Goal: Task Accomplishment & Management: Use online tool/utility

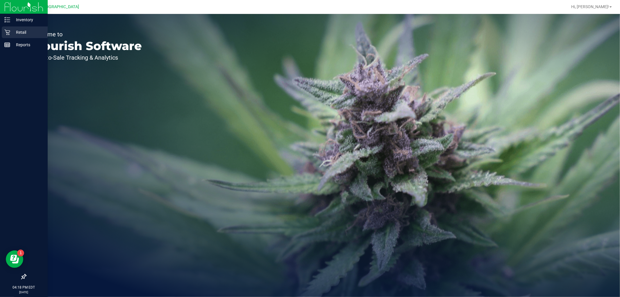
click at [10, 35] on p "Retail" at bounding box center [27, 32] width 35 height 7
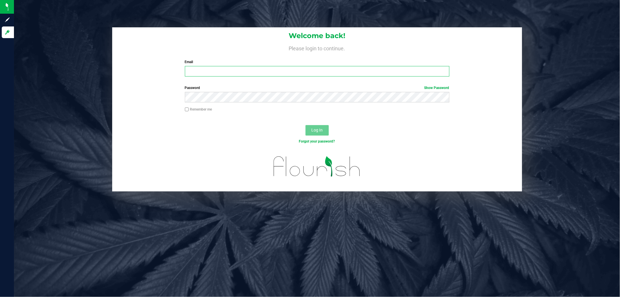
click at [201, 71] on input "Email" at bounding box center [317, 71] width 264 height 10
type input "[EMAIL_ADDRESS][DOMAIN_NAME]"
click at [305, 125] on button "Log In" at bounding box center [316, 130] width 23 height 10
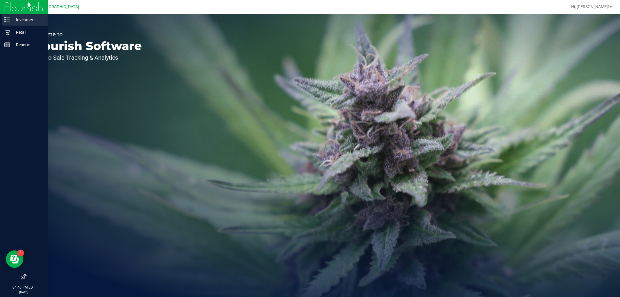
click at [6, 24] on div "Inventory" at bounding box center [25, 20] width 46 height 12
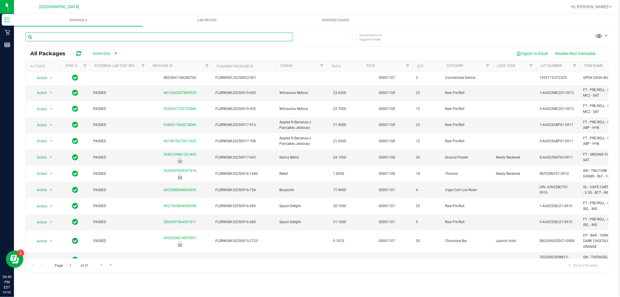
click at [71, 34] on input "text" at bounding box center [159, 37] width 267 height 9
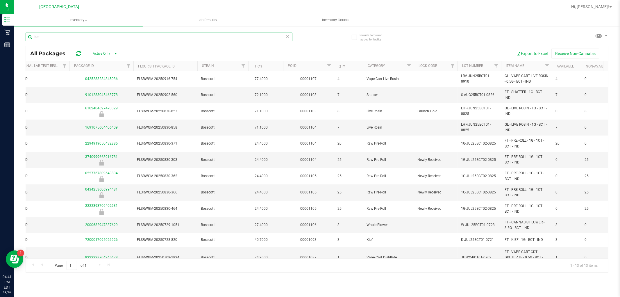
scroll to position [0, 78]
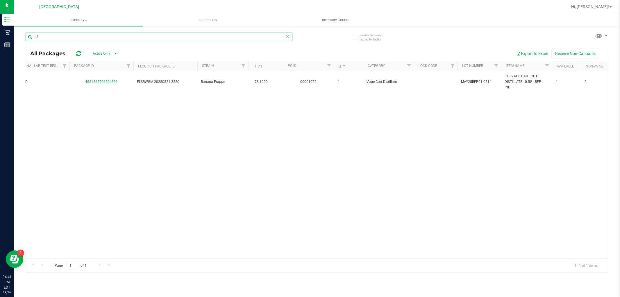
type input "b"
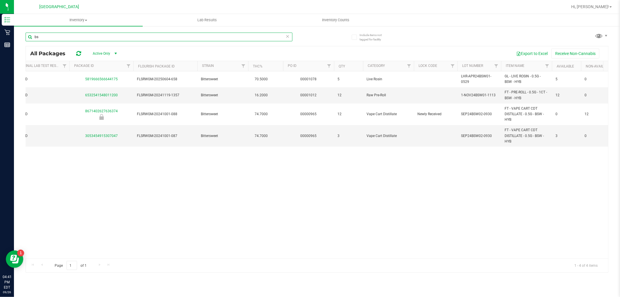
type input "b"
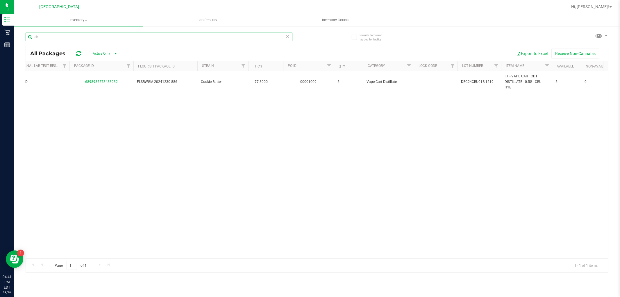
type input "c"
type input "d"
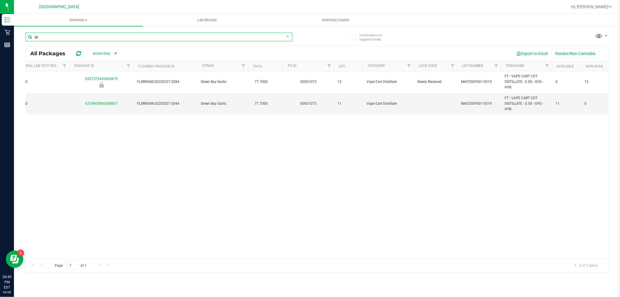
type input "g"
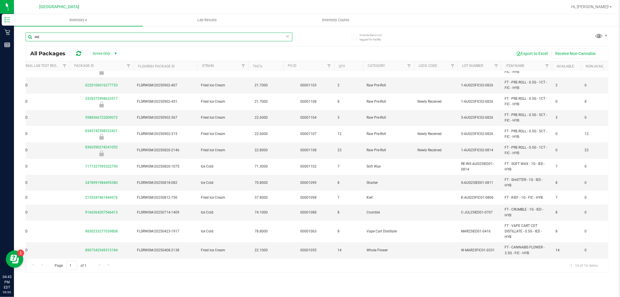
scroll to position [80, 78]
type input "i"
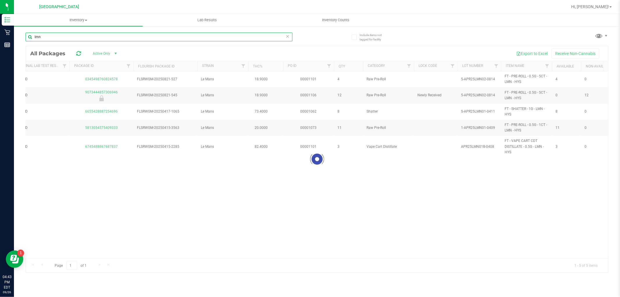
scroll to position [0, 78]
type input "l"
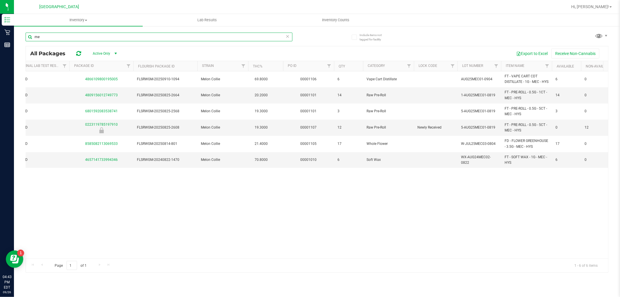
type input "m"
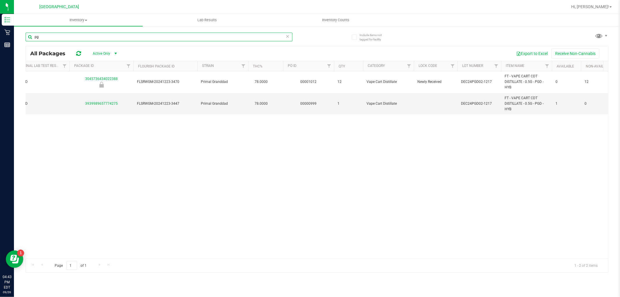
type input "p"
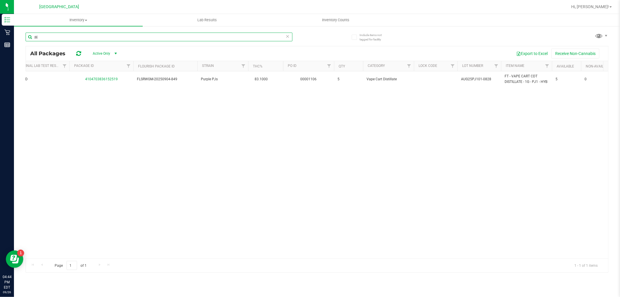
type input "p"
type input "r"
type input "t"
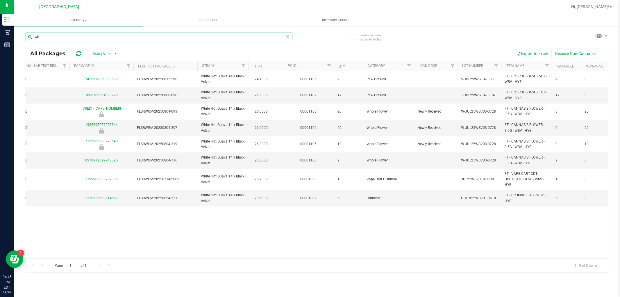
type input "w"
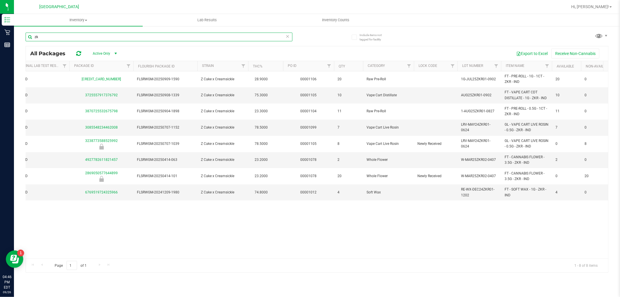
type input "z"
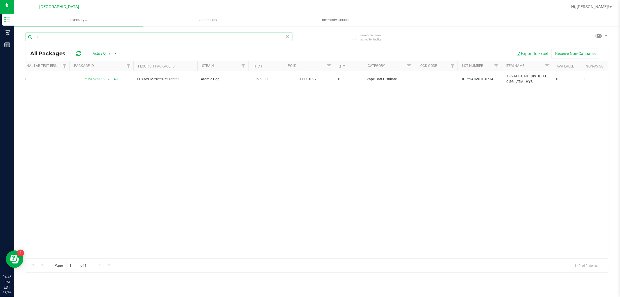
type input "a"
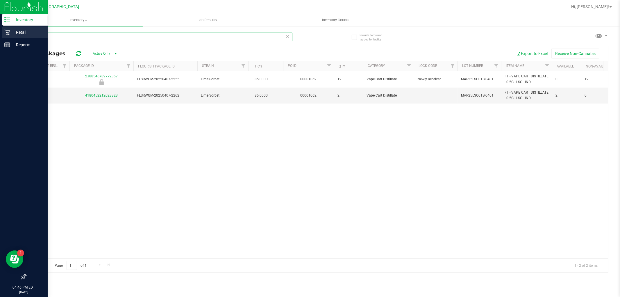
type input "lso"
click at [19, 31] on p "Retail" at bounding box center [27, 32] width 35 height 7
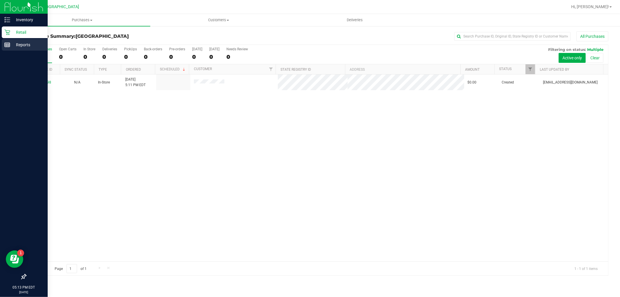
click at [14, 44] on p "Reports" at bounding box center [27, 44] width 35 height 7
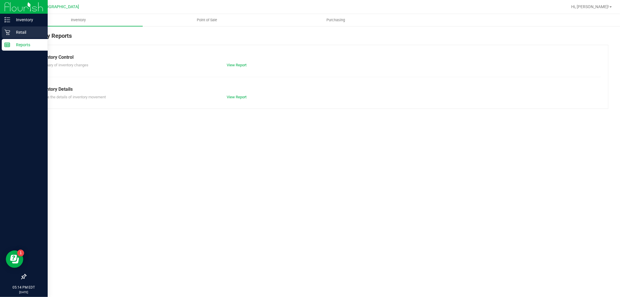
click at [12, 33] on p "Retail" at bounding box center [27, 32] width 35 height 7
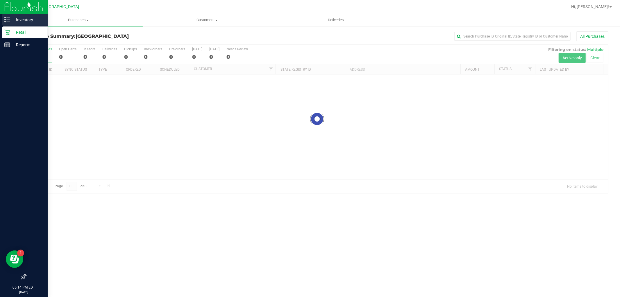
click at [17, 19] on p "Inventory" at bounding box center [27, 19] width 35 height 7
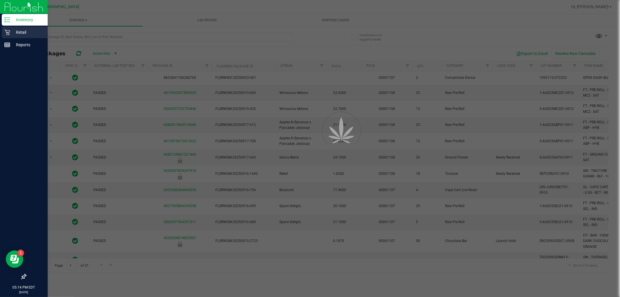
click at [4, 32] on div "Retail" at bounding box center [25, 32] width 46 height 12
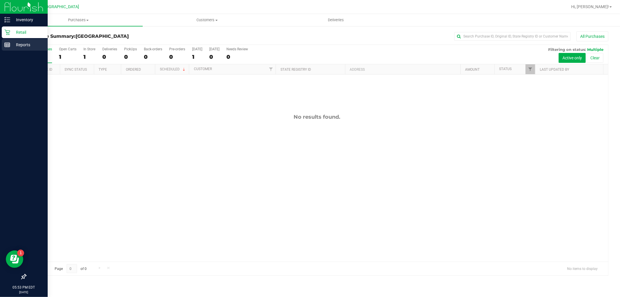
click at [12, 46] on p "Reports" at bounding box center [27, 44] width 35 height 7
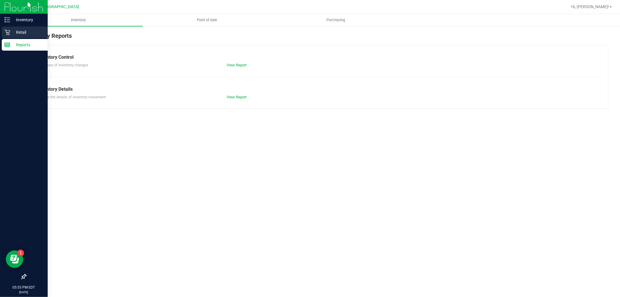
click at [14, 30] on p "Retail" at bounding box center [27, 32] width 35 height 7
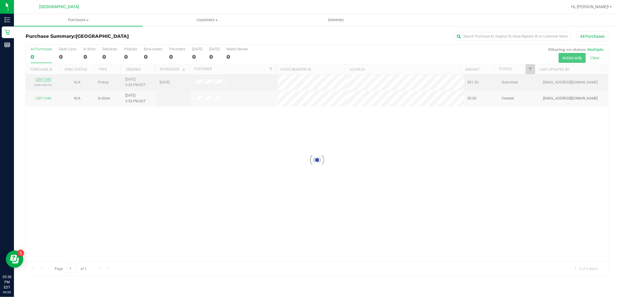
click at [50, 79] on div at bounding box center [317, 160] width 582 height 230
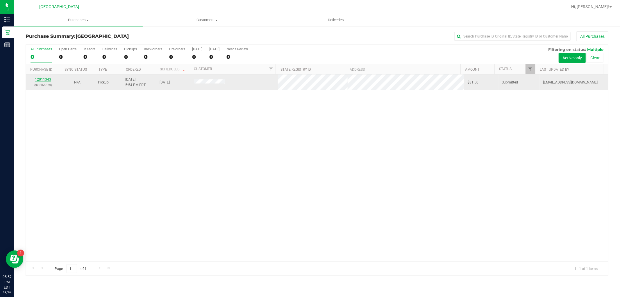
click at [50, 79] on link "12011343" at bounding box center [43, 79] width 16 height 4
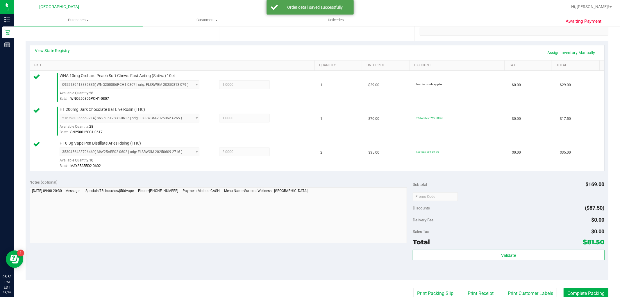
scroll to position [246, 0]
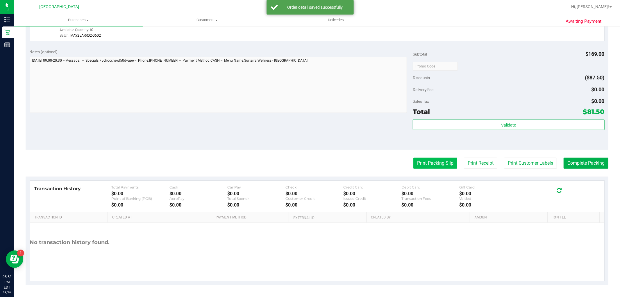
click at [448, 165] on button "Print Packing Slip" at bounding box center [435, 163] width 44 height 11
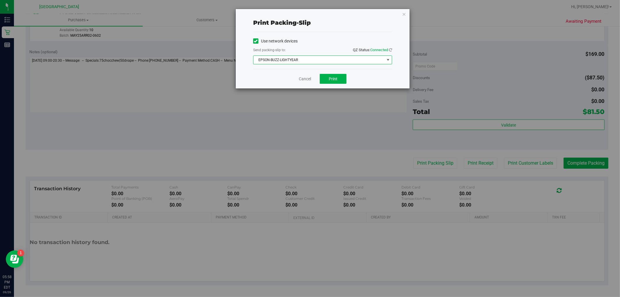
click at [341, 62] on span "EPSON-BUZZ-LIGHTYEAR" at bounding box center [318, 60] width 131 height 8
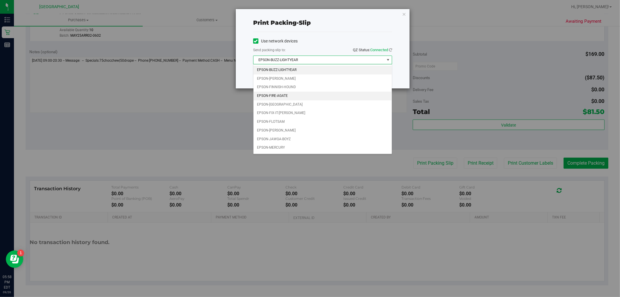
click at [317, 95] on li "EPSON-FIRE-AGATE" at bounding box center [322, 96] width 138 height 9
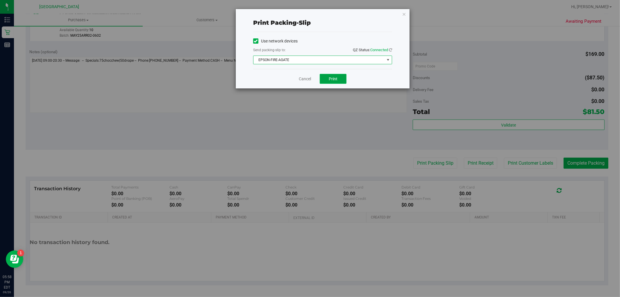
click at [333, 79] on span "Print" at bounding box center [333, 78] width 9 height 5
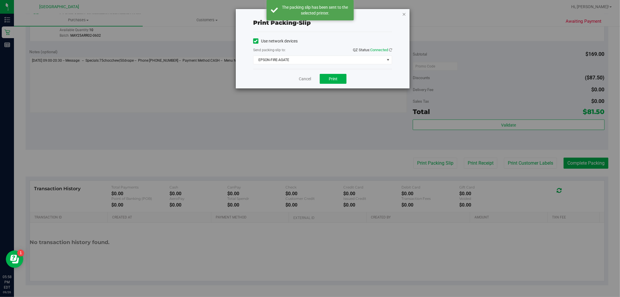
click at [404, 15] on icon "button" at bounding box center [404, 13] width 4 height 7
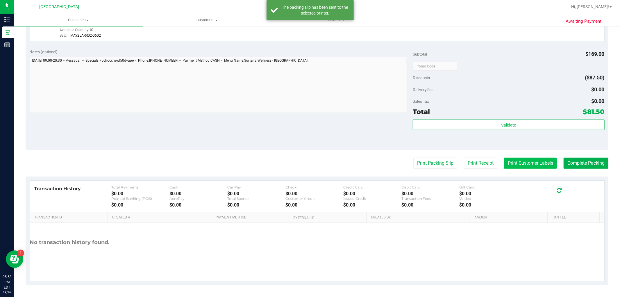
click at [520, 168] on button "Print Customer Labels" at bounding box center [530, 163] width 53 height 11
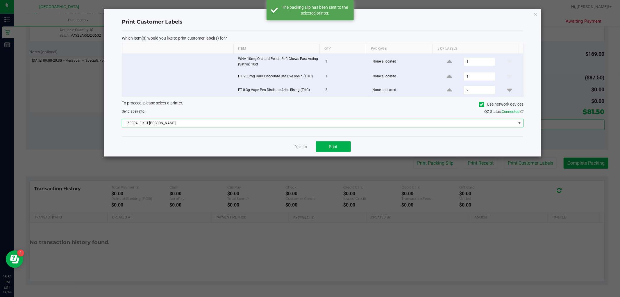
click at [375, 120] on span "ZEBRA- FIX-IT-FELIX" at bounding box center [319, 123] width 394 height 8
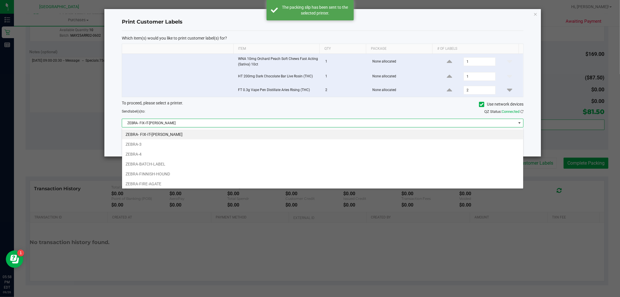
scroll to position [9, 402]
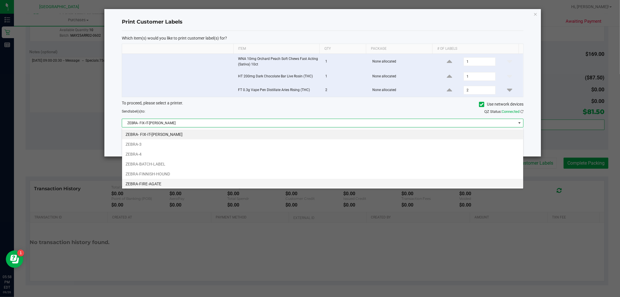
click at [289, 181] on li "ZEBRA-FIRE-AGATE" at bounding box center [322, 184] width 401 height 10
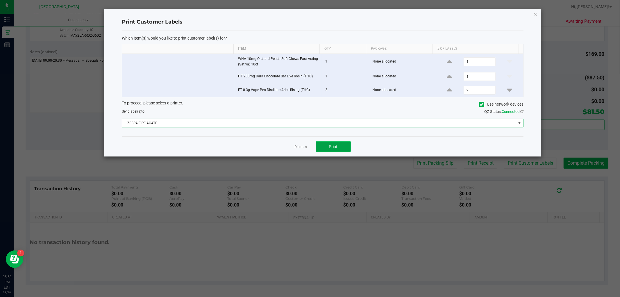
click at [326, 147] on button "Print" at bounding box center [333, 146] width 35 height 10
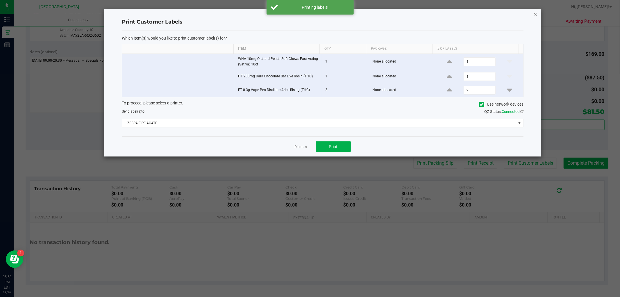
click at [536, 13] on icon "button" at bounding box center [535, 13] width 4 height 7
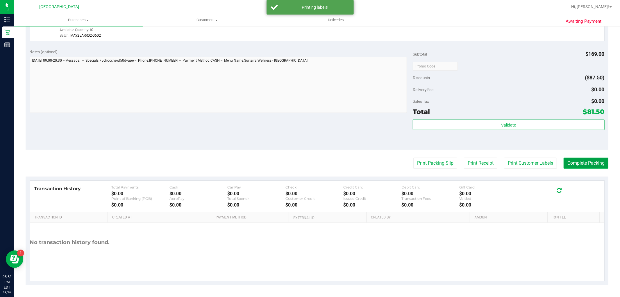
click at [570, 164] on button "Complete Packing" at bounding box center [586, 163] width 45 height 11
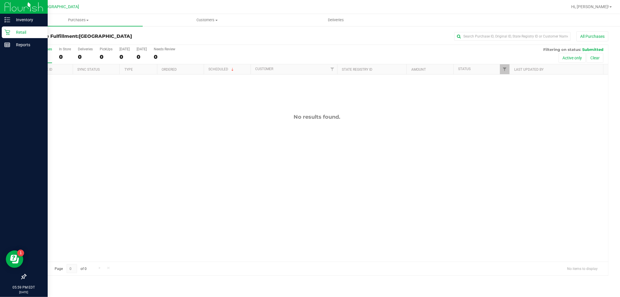
click at [15, 34] on p "Retail" at bounding box center [27, 32] width 35 height 7
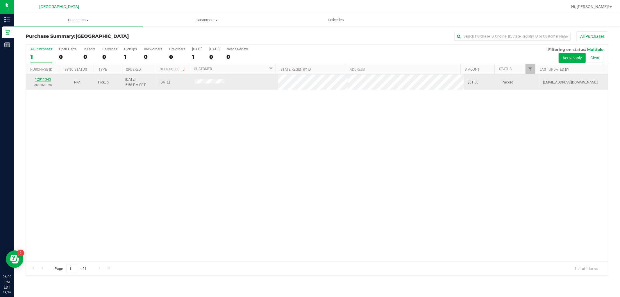
click at [42, 81] on link "12011343" at bounding box center [43, 79] width 16 height 4
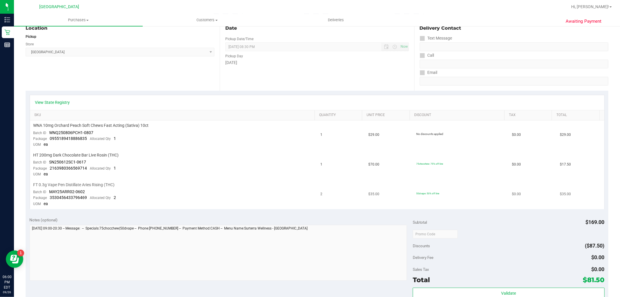
scroll to position [194, 0]
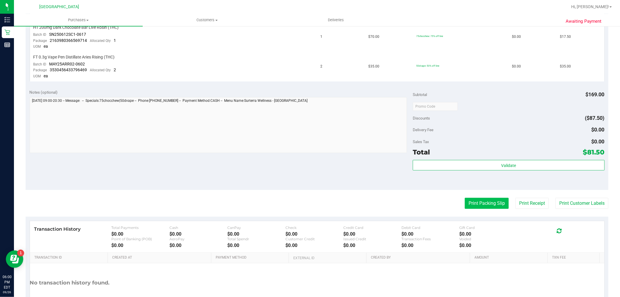
click at [480, 204] on button "Print Packing Slip" at bounding box center [487, 203] width 44 height 11
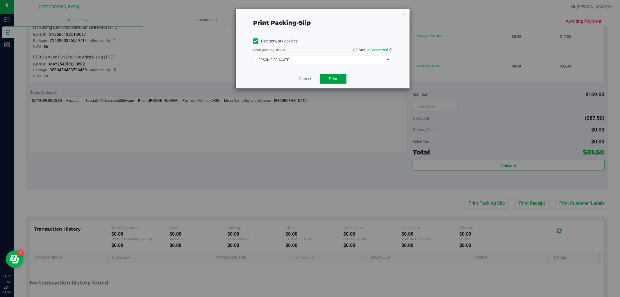
click at [337, 77] on span "Print" at bounding box center [333, 78] width 9 height 5
click at [404, 14] on icon "button" at bounding box center [404, 13] width 4 height 7
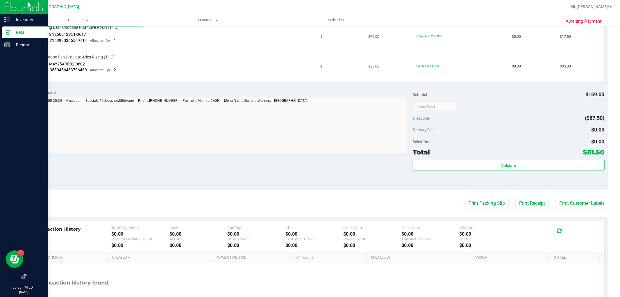
click at [6, 32] on icon at bounding box center [7, 32] width 6 height 6
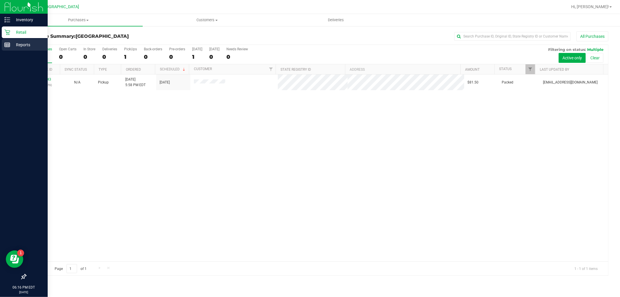
click at [7, 46] on icon at bounding box center [7, 45] width 6 height 6
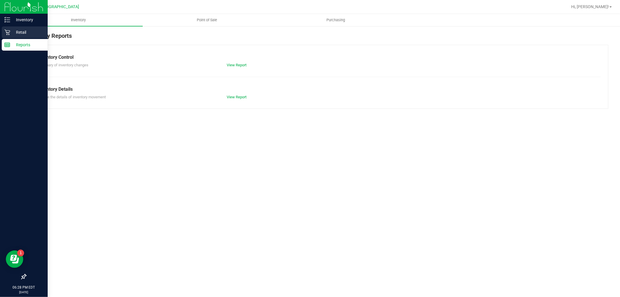
click at [0, 28] on link "Retail" at bounding box center [24, 32] width 48 height 12
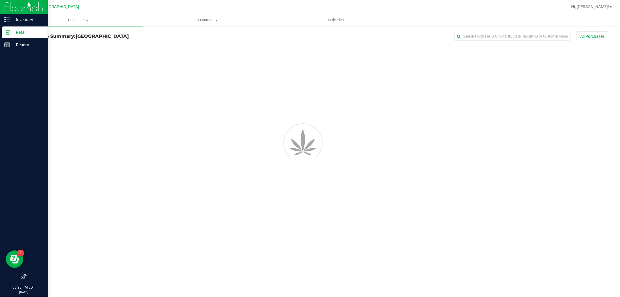
click at [7, 29] on icon at bounding box center [7, 32] width 6 height 6
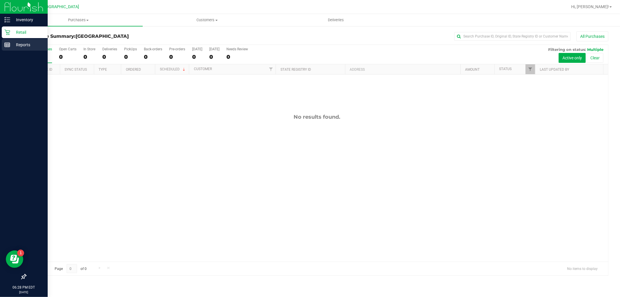
click at [11, 45] on p "Reports" at bounding box center [27, 44] width 35 height 7
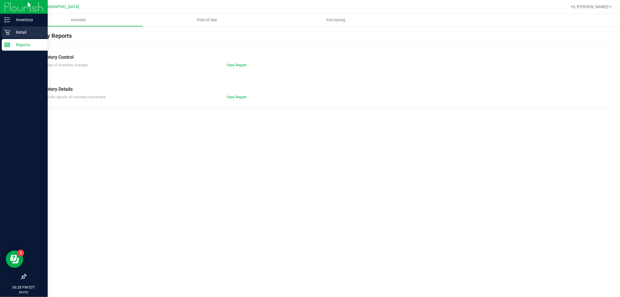
click at [29, 34] on p "Retail" at bounding box center [27, 32] width 35 height 7
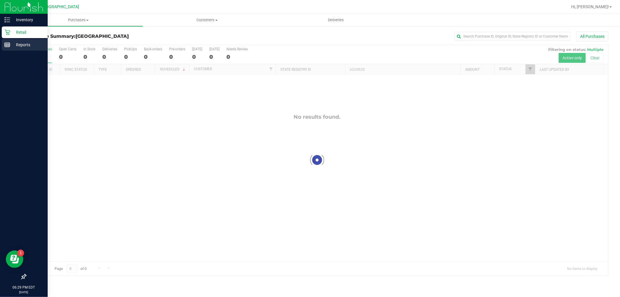
click at [10, 45] on p "Reports" at bounding box center [27, 44] width 35 height 7
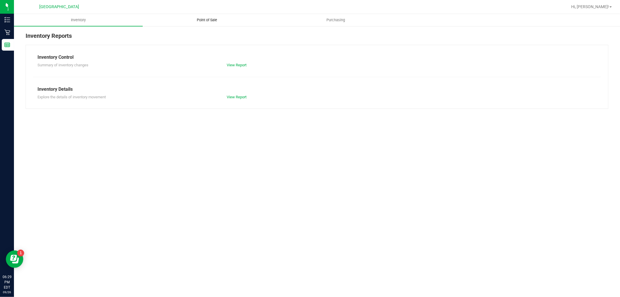
click at [209, 17] on uib-tab-heading "Point of Sale" at bounding box center [207, 20] width 128 height 12
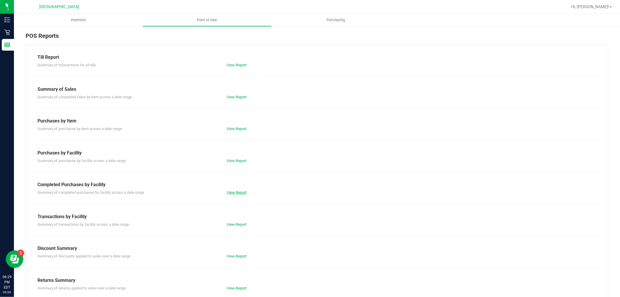
click at [231, 192] on link "View Report" at bounding box center [237, 192] width 20 height 4
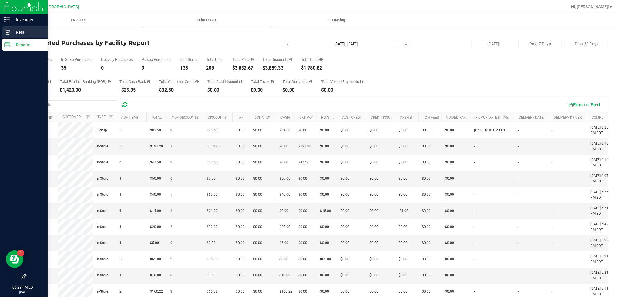
click at [9, 27] on div "Retail" at bounding box center [25, 32] width 46 height 12
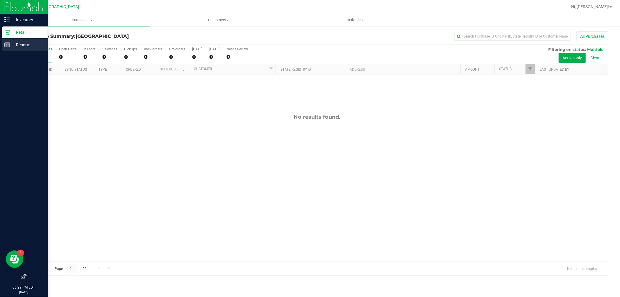
click at [7, 46] on icon at bounding box center [7, 45] width 6 height 6
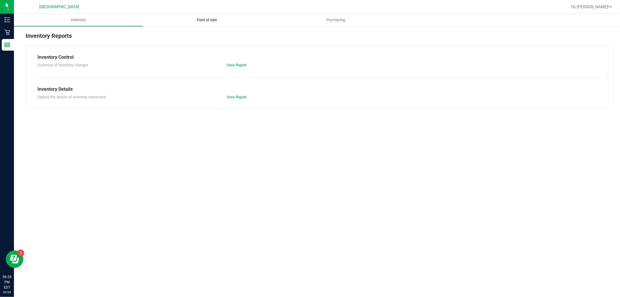
click at [228, 24] on uib-tab-heading "Point of Sale" at bounding box center [207, 20] width 128 height 12
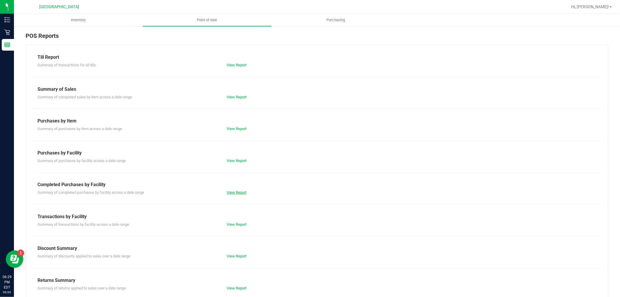
click at [233, 193] on link "View Report" at bounding box center [237, 192] width 20 height 4
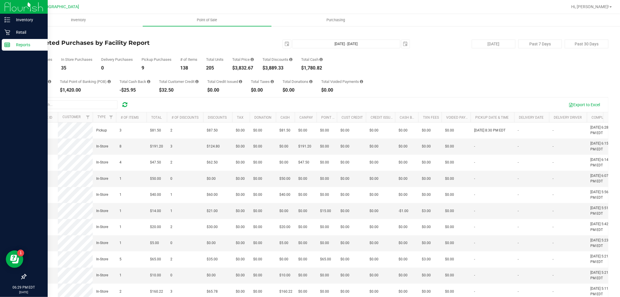
click at [13, 51] on div at bounding box center [24, 160] width 48 height 219
click at [17, 50] on div "Reports" at bounding box center [25, 45] width 46 height 12
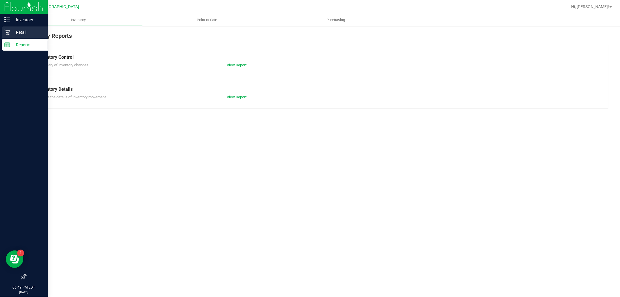
click at [12, 32] on p "Retail" at bounding box center [27, 32] width 35 height 7
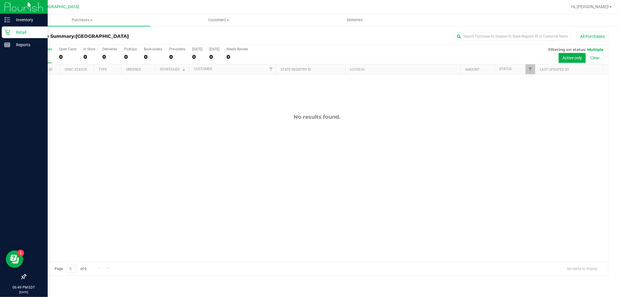
click at [33, 54] on div at bounding box center [24, 160] width 48 height 219
click at [33, 46] on p "Reports" at bounding box center [27, 44] width 35 height 7
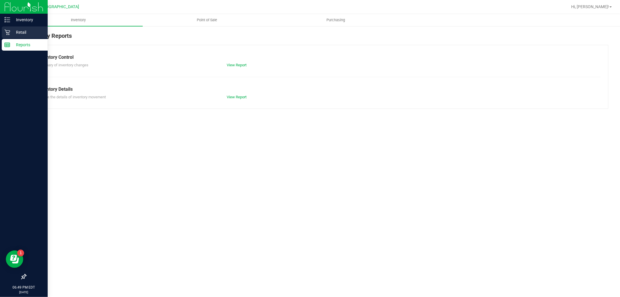
click at [36, 30] on p "Retail" at bounding box center [27, 32] width 35 height 7
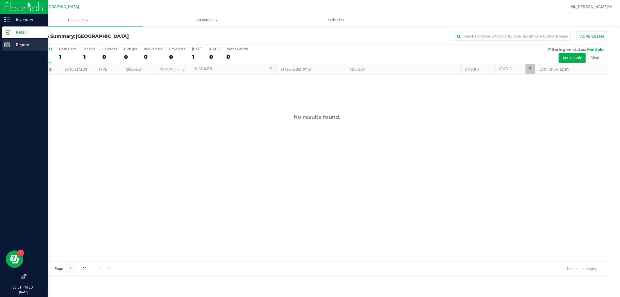
click at [10, 50] on div "Reports" at bounding box center [25, 45] width 46 height 12
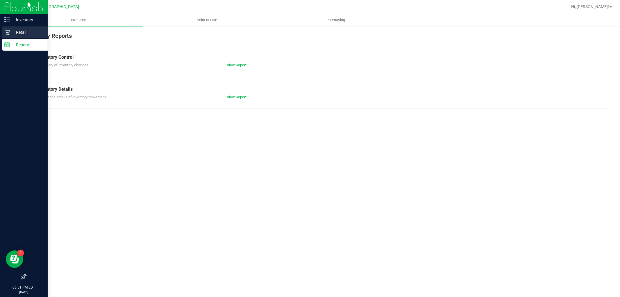
click at [16, 36] on div "Retail" at bounding box center [25, 32] width 46 height 12
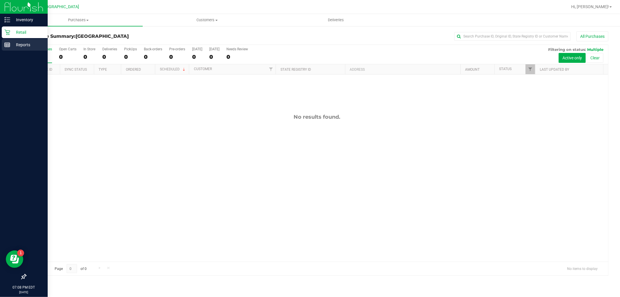
click at [2, 42] on div "Reports" at bounding box center [25, 45] width 46 height 12
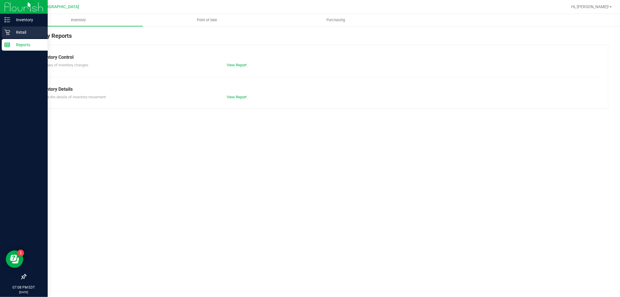
click at [21, 33] on p "Retail" at bounding box center [27, 32] width 35 height 7
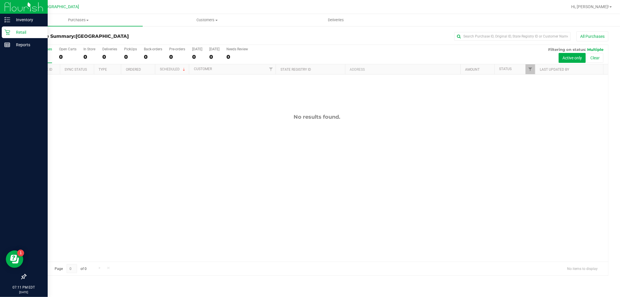
click at [13, 12] on img at bounding box center [23, 7] width 39 height 14
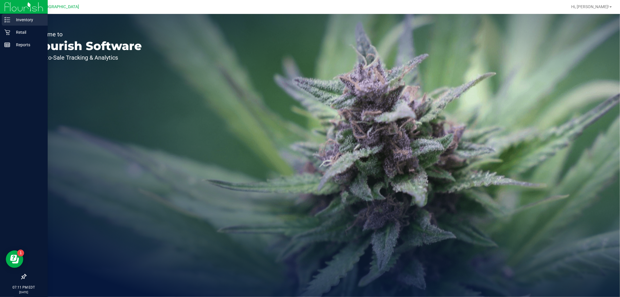
click at [14, 21] on p "Inventory" at bounding box center [27, 19] width 35 height 7
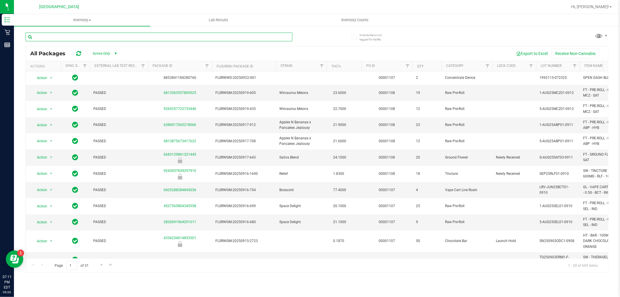
click at [93, 37] on input "text" at bounding box center [159, 37] width 267 height 9
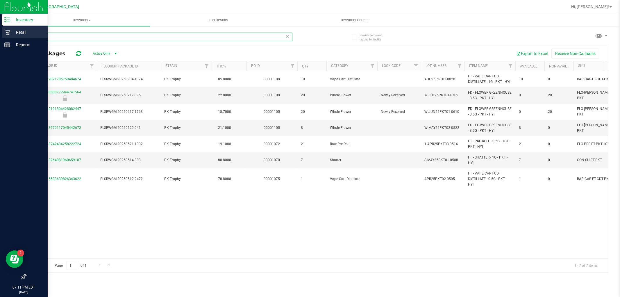
type input "pkt"
click at [4, 33] on div "Retail" at bounding box center [25, 32] width 46 height 12
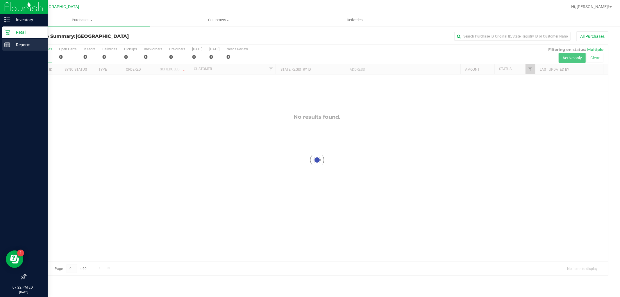
click at [11, 47] on p "Reports" at bounding box center [27, 44] width 35 height 7
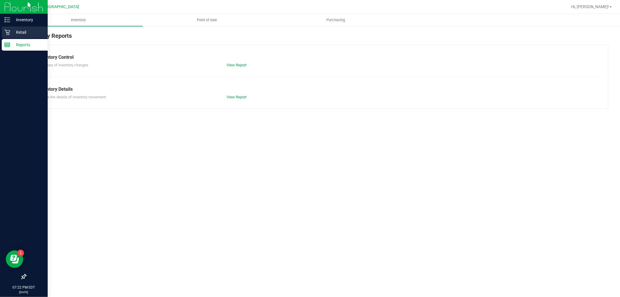
click at [40, 31] on p "Retail" at bounding box center [27, 32] width 35 height 7
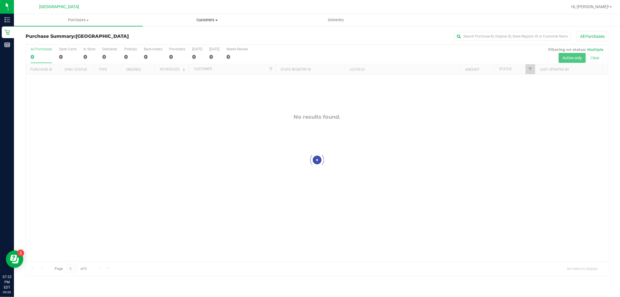
click at [206, 18] on span "Customers" at bounding box center [207, 19] width 128 height 5
click at [115, 14] on uib-tab-heading "Purchases Summary of purchases Fulfillment All purchases" at bounding box center [78, 20] width 128 height 12
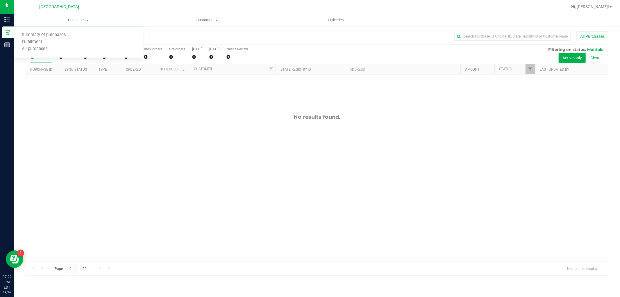
click at [52, 82] on div "No results found." at bounding box center [317, 187] width 582 height 226
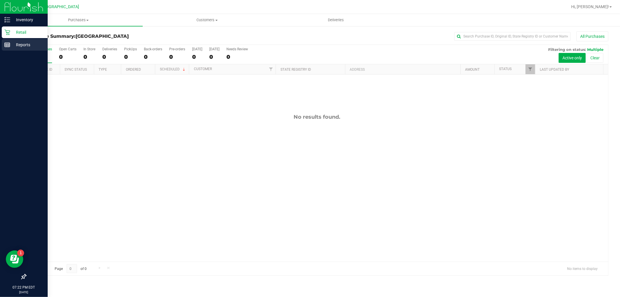
click at [9, 43] on icon at bounding box center [7, 45] width 6 height 6
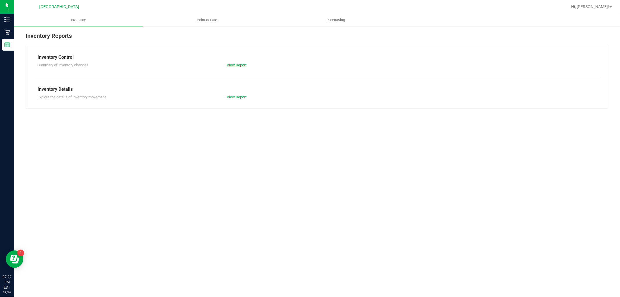
click at [234, 65] on link "View Report" at bounding box center [237, 65] width 20 height 4
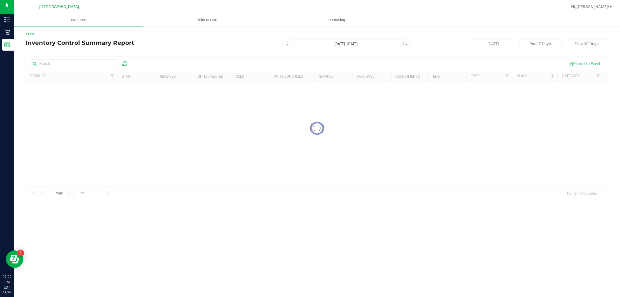
click at [14, 41] on div "Back Inventory Control Summary Report 2025-09-26 Sep 26, 2025 - Sep 26, 2025 20…" at bounding box center [317, 116] width 606 height 180
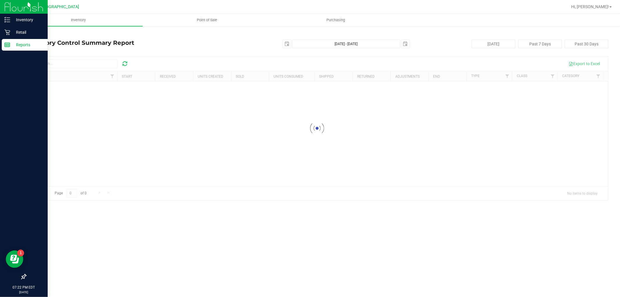
click at [12, 42] on p "Reports" at bounding box center [27, 44] width 35 height 7
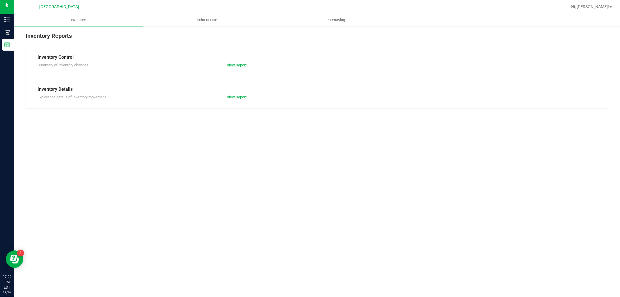
click at [234, 65] on link "View Report" at bounding box center [237, 65] width 20 height 4
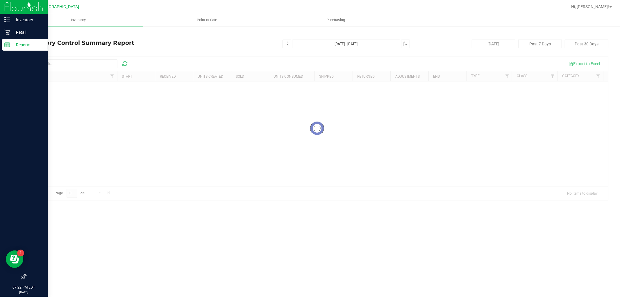
click at [7, 45] on icon at bounding box center [7, 45] width 6 height 6
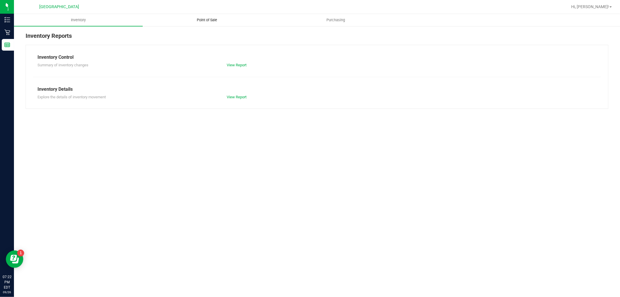
click at [217, 22] on span "Point of Sale" at bounding box center [207, 19] width 36 height 5
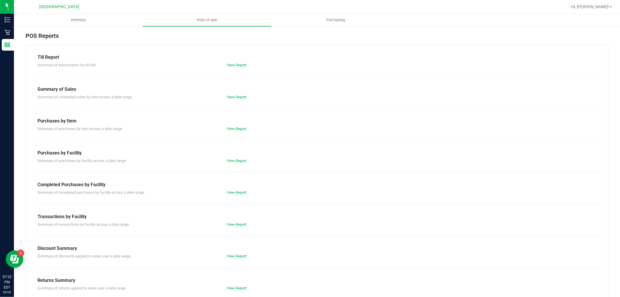
click at [234, 188] on div "Summary of completed purchases by facility across a date range View Report" at bounding box center [317, 191] width 568 height 7
click at [228, 190] on link "View Report" at bounding box center [237, 192] width 20 height 4
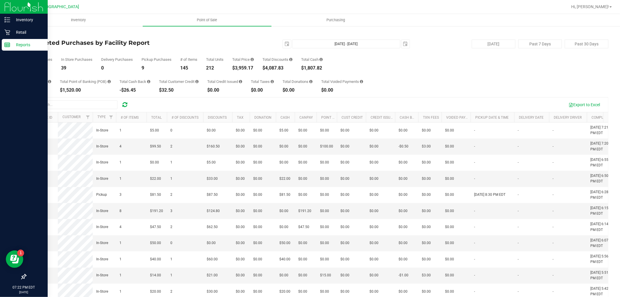
click at [11, 47] on p "Reports" at bounding box center [27, 44] width 35 height 7
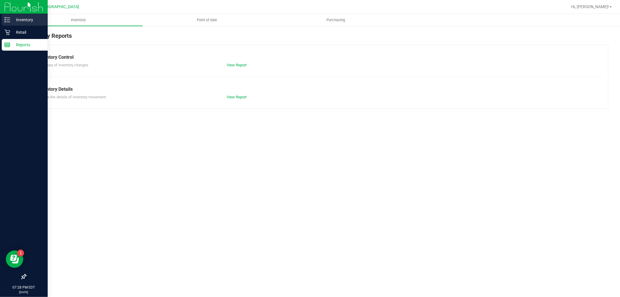
click at [9, 19] on icon at bounding box center [7, 20] width 6 height 6
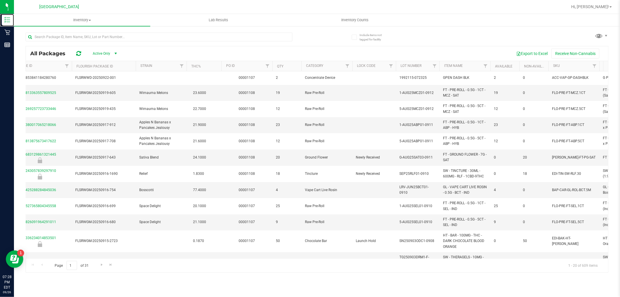
scroll to position [0, 195]
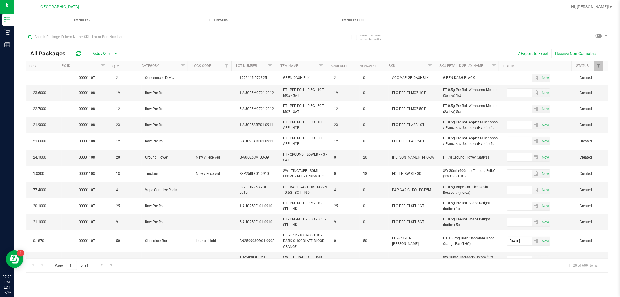
click at [399, 68] on th "SKU" at bounding box center [409, 66] width 51 height 10
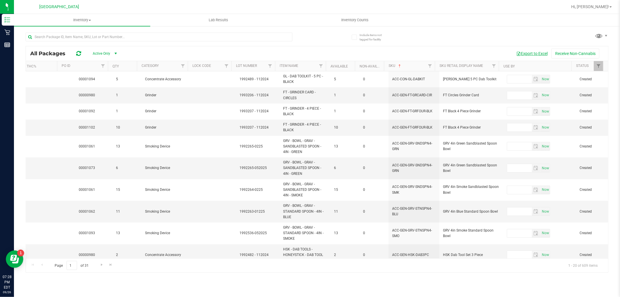
click at [539, 54] on button "Export to Excel" at bounding box center [531, 54] width 39 height 10
click at [100, 36] on input "text" at bounding box center [159, 37] width 267 height 9
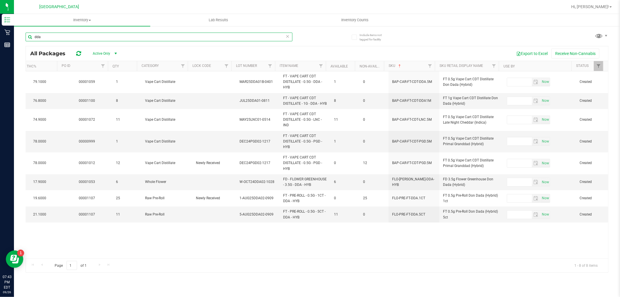
type input "dda"
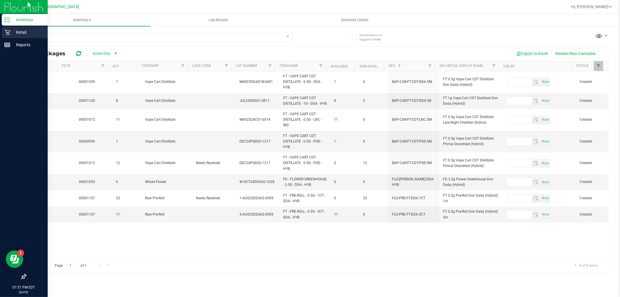
click at [0, 28] on link "Retail" at bounding box center [24, 32] width 48 height 12
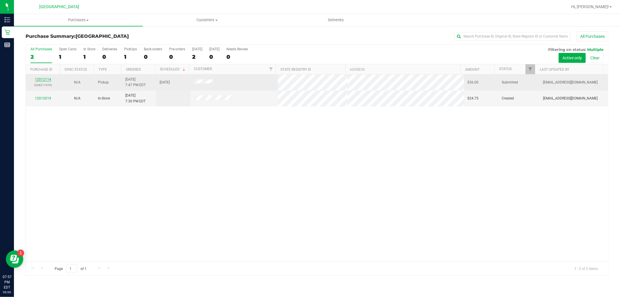
click at [41, 80] on link "12012114" at bounding box center [43, 79] width 16 height 4
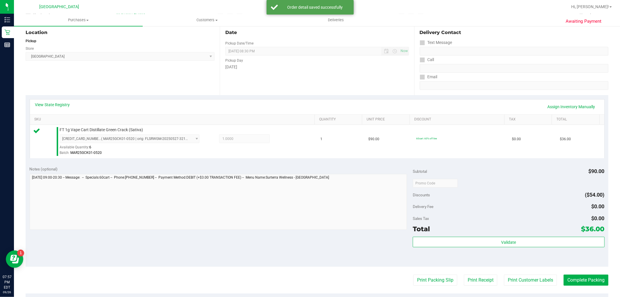
scroll to position [179, 0]
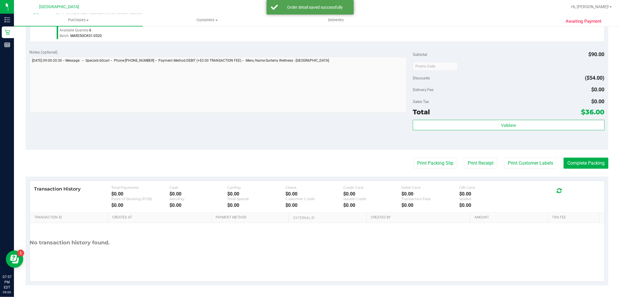
click at [439, 156] on purchase-details "Back Edit Purchase Cancel Purchase View Profile # 12012114 BioTrack ID: - Submi…" at bounding box center [317, 69] width 583 height 432
click at [438, 161] on button "Print Packing Slip" at bounding box center [435, 163] width 44 height 11
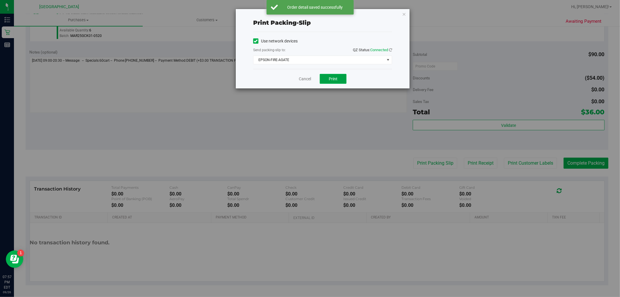
click at [339, 79] on button "Print" at bounding box center [333, 79] width 27 height 10
click at [404, 15] on icon "button" at bounding box center [404, 13] width 4 height 7
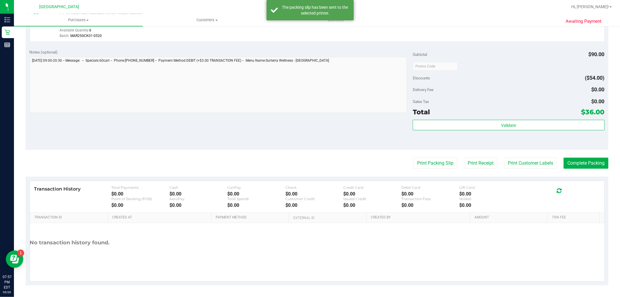
click at [552, 161] on div "Print Packing Slip Print Receipt Print Customer Labels Complete Packing" at bounding box center [317, 163] width 583 height 11
click at [543, 161] on button "Print Customer Labels" at bounding box center [530, 163] width 53 height 11
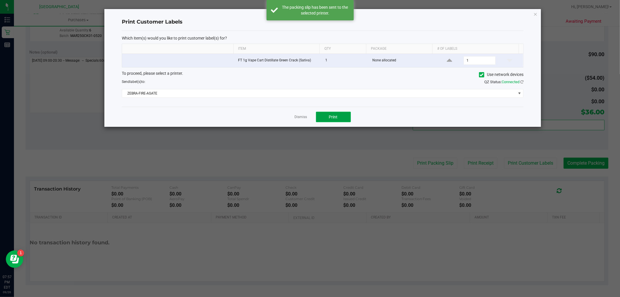
click at [335, 117] on span "Print" at bounding box center [333, 117] width 9 height 5
drag, startPoint x: 534, startPoint y: 13, endPoint x: 552, endPoint y: 60, distance: 50.5
click at [534, 13] on icon "button" at bounding box center [535, 13] width 4 height 7
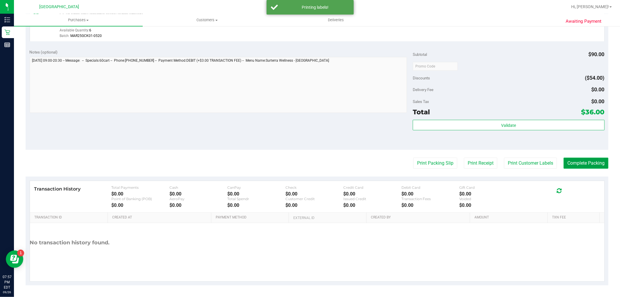
click at [565, 158] on button "Complete Packing" at bounding box center [586, 163] width 45 height 11
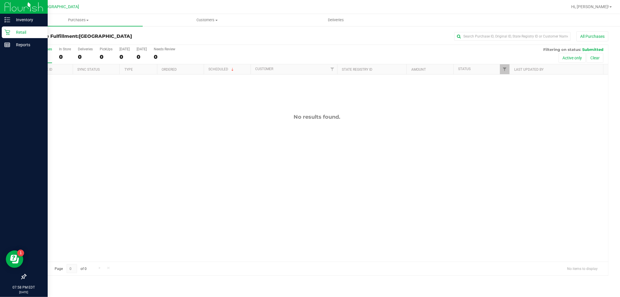
click at [13, 31] on p "Retail" at bounding box center [27, 32] width 35 height 7
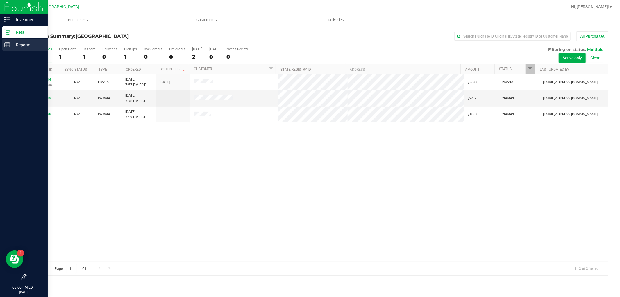
click at [21, 44] on p "Reports" at bounding box center [27, 44] width 35 height 7
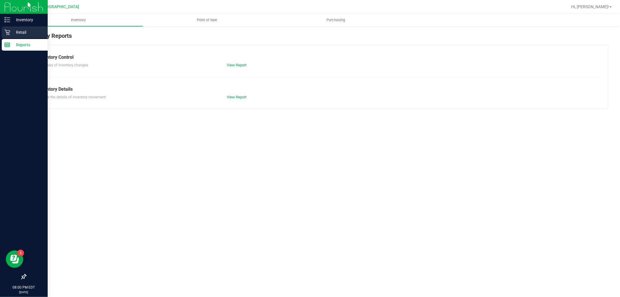
click at [31, 31] on p "Retail" at bounding box center [27, 32] width 35 height 7
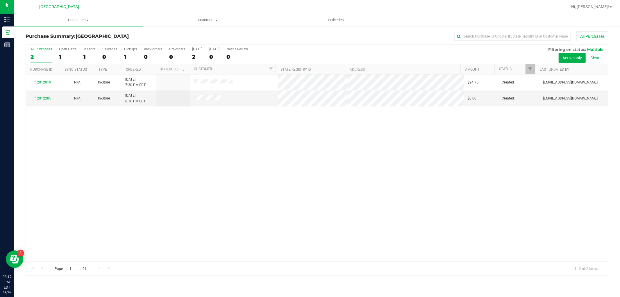
click at [14, 44] on div "Purchase Summary: Miami Beach WC All Purchases All Purchases 2 Open Carts 1 In …" at bounding box center [317, 154] width 606 height 256
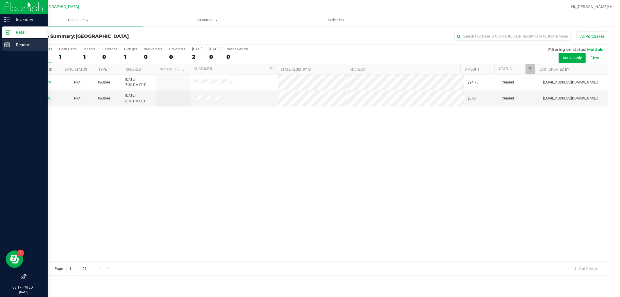
click at [9, 45] on line at bounding box center [7, 45] width 5 height 0
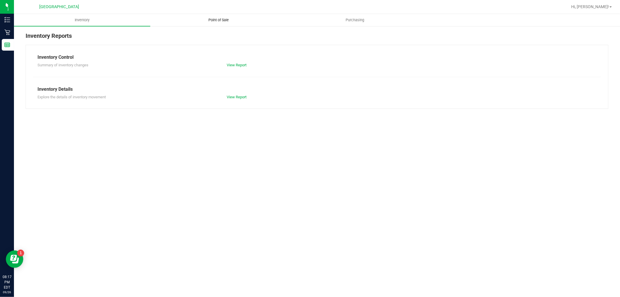
click at [208, 21] on span "Point of Sale" at bounding box center [219, 19] width 36 height 5
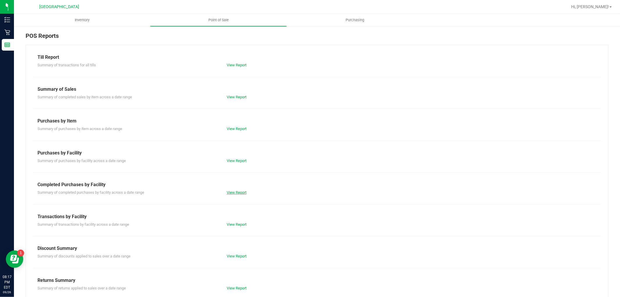
click at [235, 192] on link "View Report" at bounding box center [237, 192] width 20 height 4
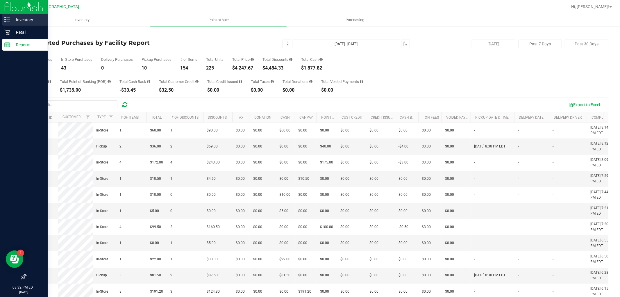
click at [10, 15] on div "Inventory" at bounding box center [25, 20] width 46 height 12
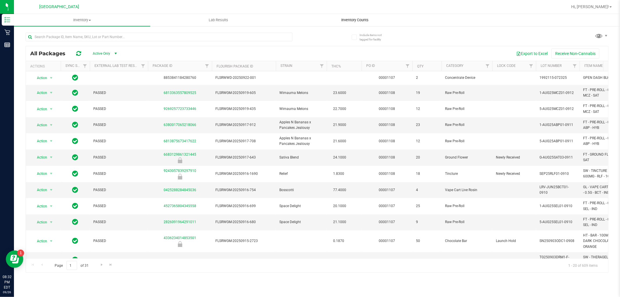
click at [350, 20] on span "Inventory Counts" at bounding box center [354, 19] width 43 height 5
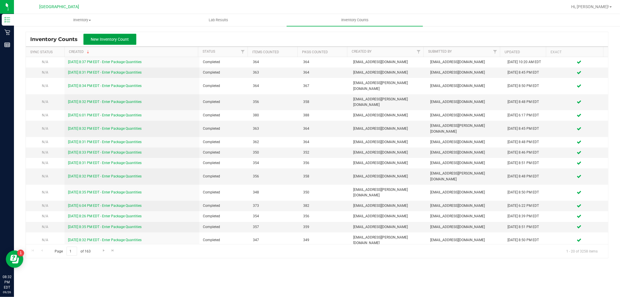
click at [120, 35] on button "New Inventory Count" at bounding box center [109, 39] width 53 height 11
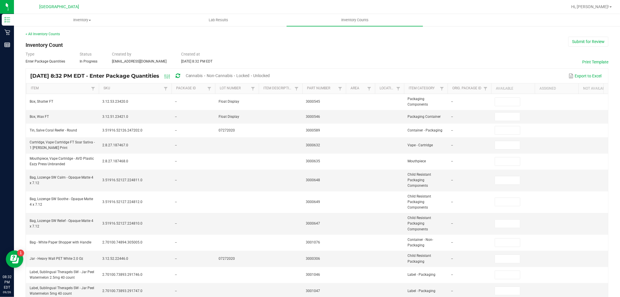
click at [270, 72] on div "Unlocked" at bounding box center [261, 76] width 17 height 11
click at [270, 74] on span "Unlocked" at bounding box center [261, 75] width 17 height 5
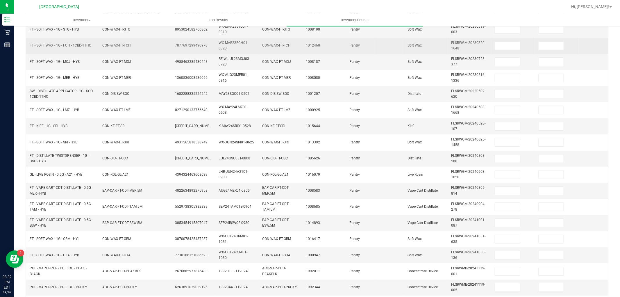
scroll to position [48, 0]
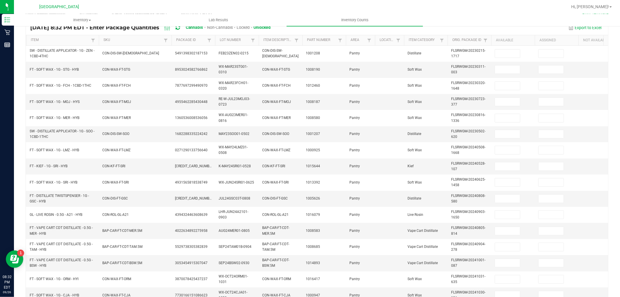
click at [140, 34] on div "Sep 26, 2025 8:32 PM EDT - Enter Package Quantities Cannabis Non-Cannabis Locke…" at bounding box center [317, 27] width 582 height 15
click at [142, 39] on link "SKU" at bounding box center [132, 40] width 58 height 5
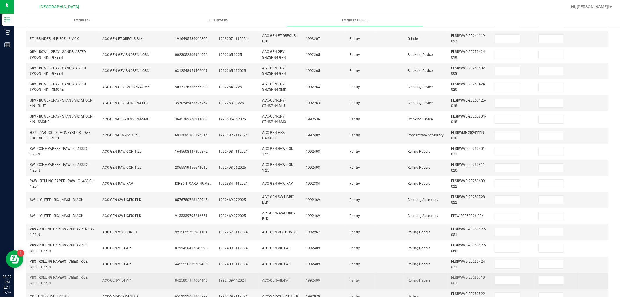
scroll to position [145, 0]
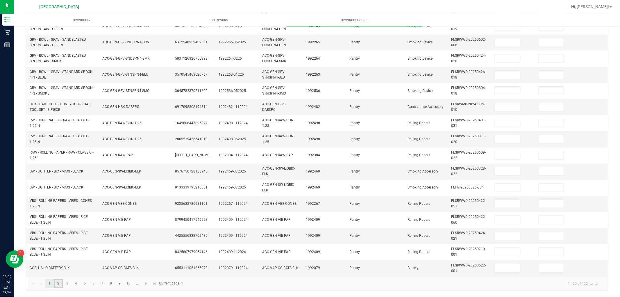
click at [62, 282] on link "2" at bounding box center [58, 283] width 8 height 9
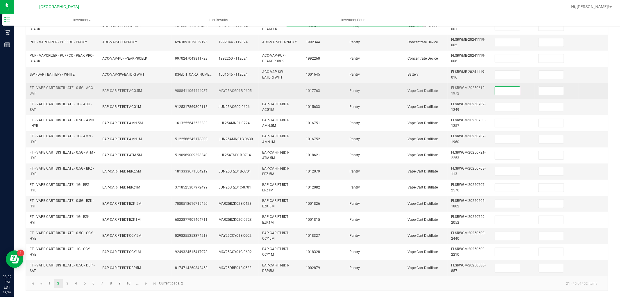
click at [507, 87] on input at bounding box center [507, 91] width 25 height 8
type input "2"
type input "5"
type input "6"
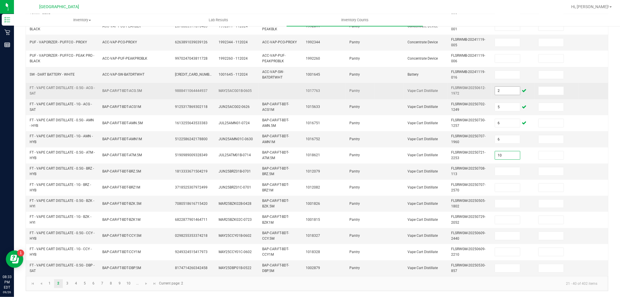
type input "10"
type input "12"
type input "8"
type input "6"
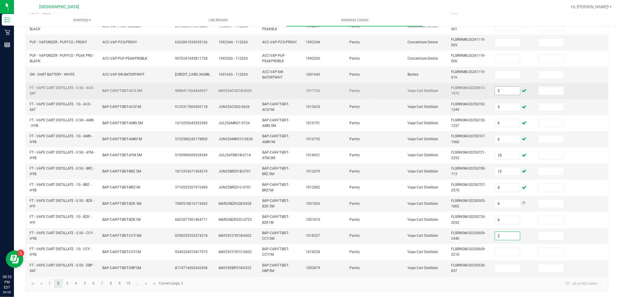
type input "2"
type input "7"
type input "2"
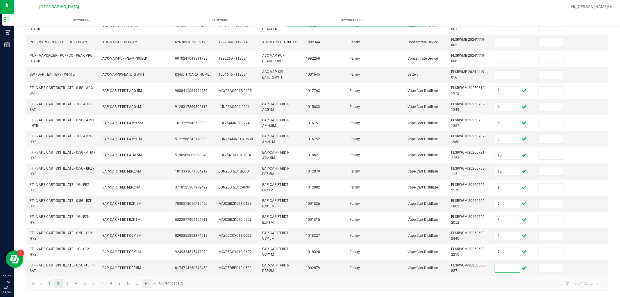
type input "3"
click at [145, 284] on span "Go to the next page" at bounding box center [146, 283] width 5 height 5
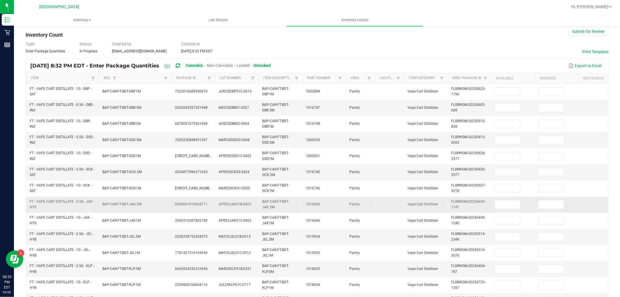
scroll to position [0, 0]
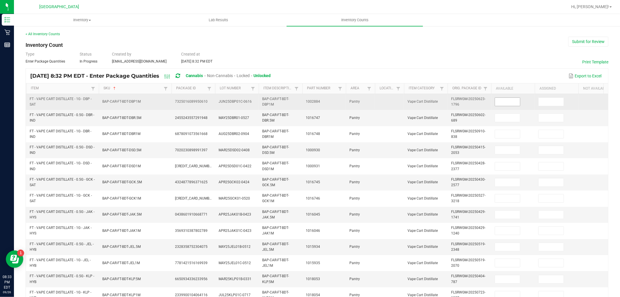
click at [509, 101] on input at bounding box center [507, 102] width 25 height 8
type input "12"
type input "10"
type input "8"
type input "12"
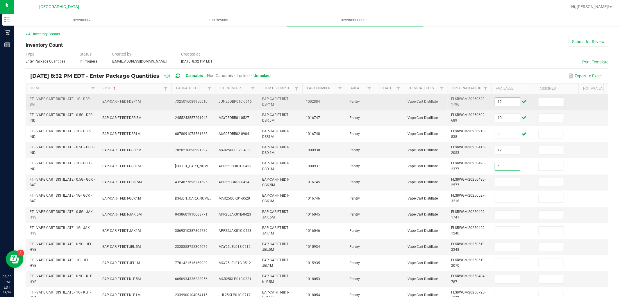
type input "4"
type input "9"
type input "6"
type input "5"
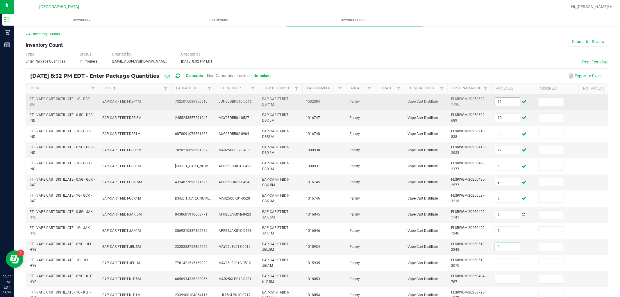
type input "8"
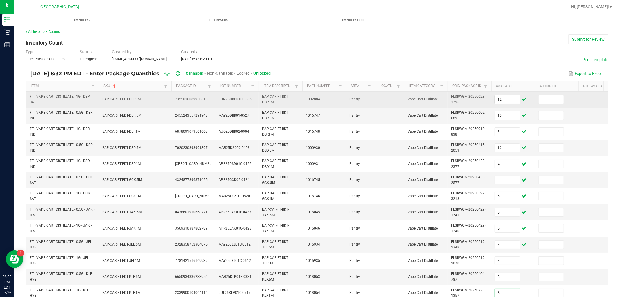
type input "6"
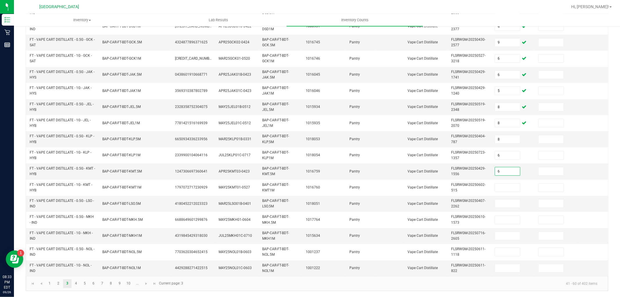
type input "6"
type input "8"
type input "2"
type input "5"
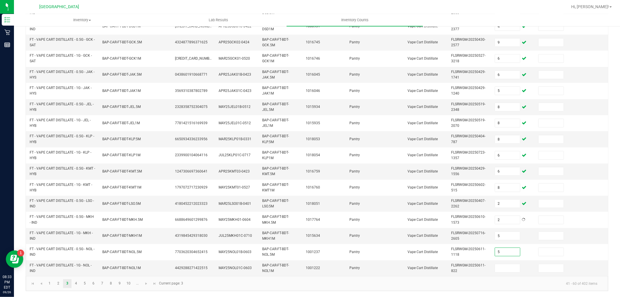
type input "5"
type input "2"
click at [149, 283] on span "Go to the next page" at bounding box center [146, 283] width 5 height 5
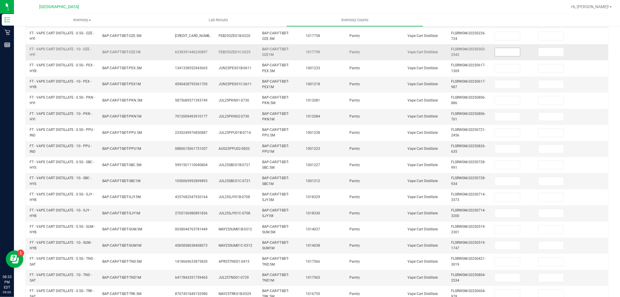
scroll to position [48, 0]
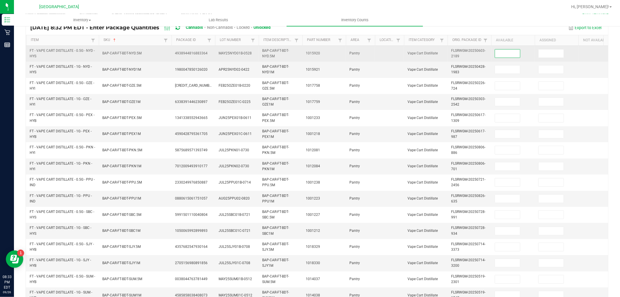
click at [512, 54] on input at bounding box center [507, 53] width 25 height 8
type input "2"
type input "10"
type input "6"
type input "2"
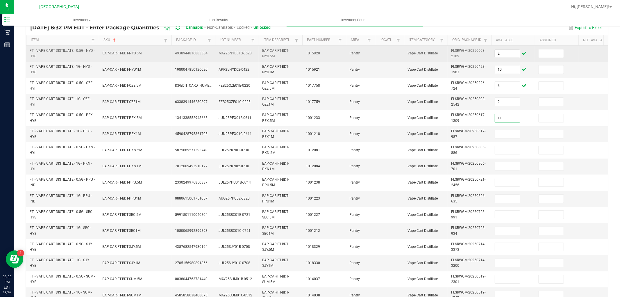
type input "11"
type input "6"
type input "11"
type input "6"
type input "3"
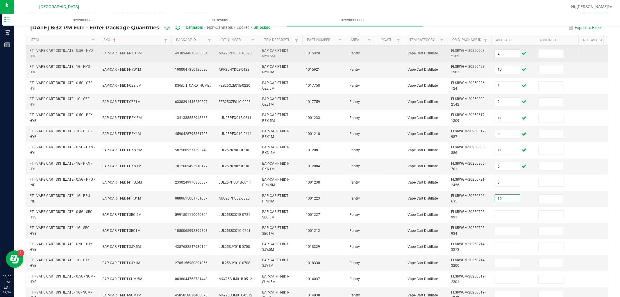
type input "10"
type input "11"
type input "4"
type input "3"
type input "7"
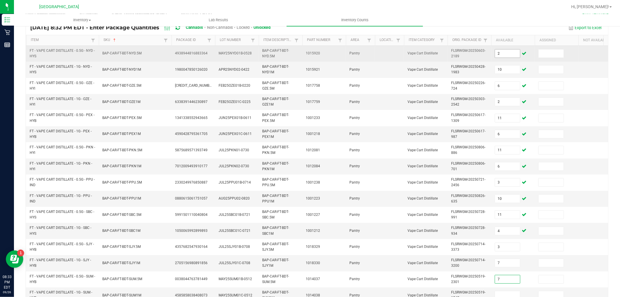
type input "7"
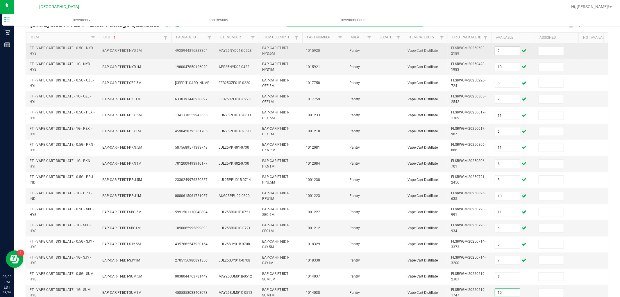
type input "10"
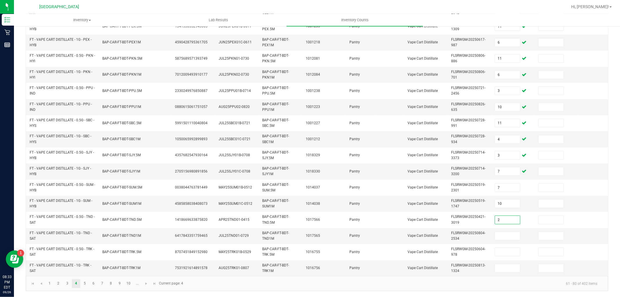
type input "2"
type input "11"
type input "8"
type input "6"
click at [146, 285] on span "Go to the next page" at bounding box center [146, 283] width 5 height 5
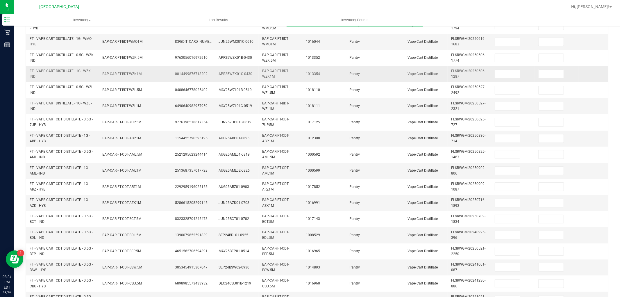
scroll to position [0, 0]
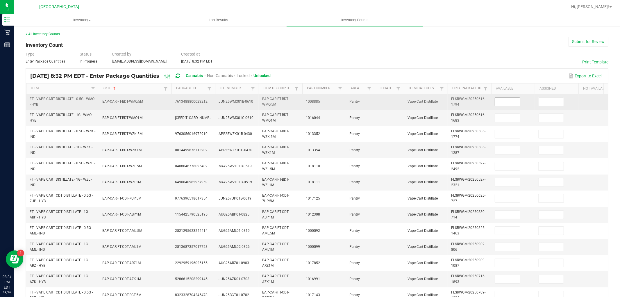
click at [496, 98] on input at bounding box center [507, 102] width 25 height 8
type input "7"
type input "11"
type input "3"
type input "11"
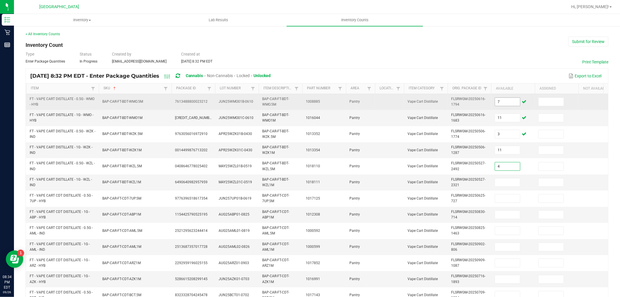
type input "4"
type input "7"
type input "4"
type input "9"
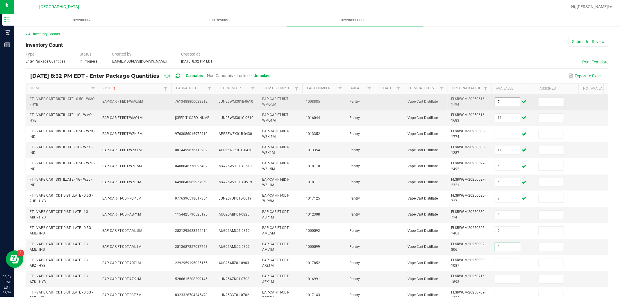
type input "9"
type input "12"
type input "8"
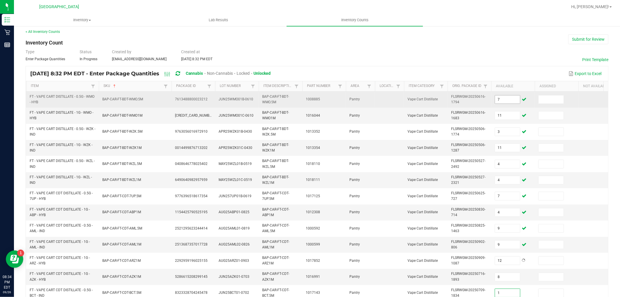
type input "1"
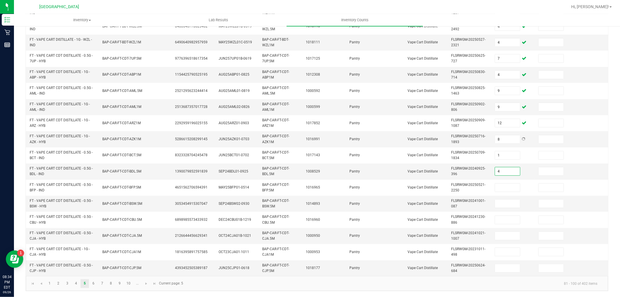
type input "4"
type input "3"
type input "5"
type input "11"
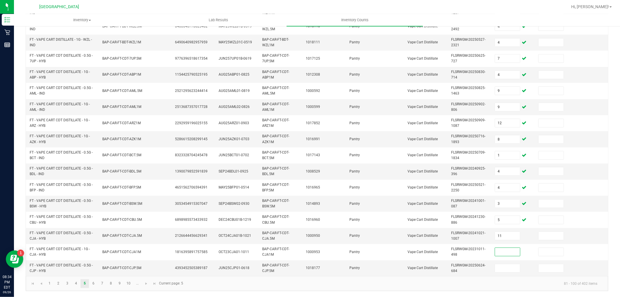
type input "7"
type input "4"
type input "8"
click at [149, 282] on span "Go to the next page" at bounding box center [146, 283] width 5 height 5
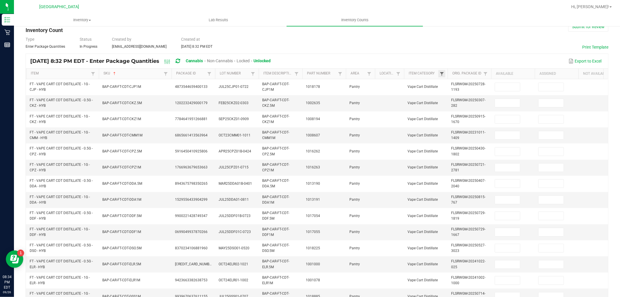
scroll to position [0, 0]
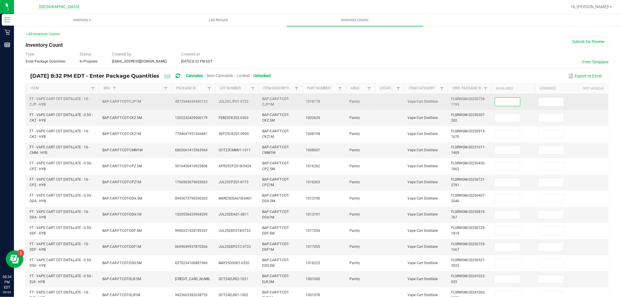
click at [512, 101] on input at bounding box center [507, 102] width 25 height 8
type input "6"
type input "4"
type input "13"
type input "1"
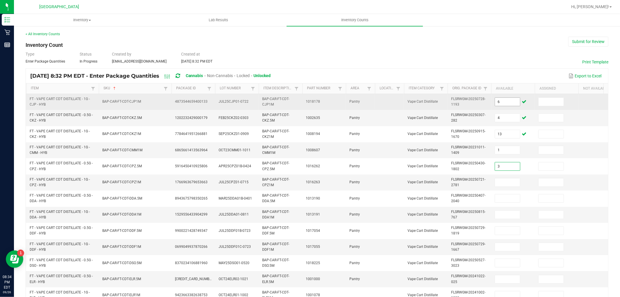
type input "3"
type input "1"
type input "8"
type input "9"
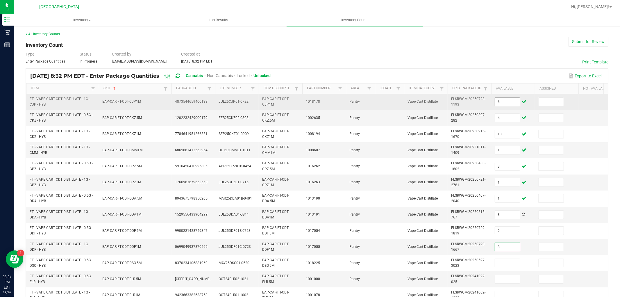
type input "8"
type input "12"
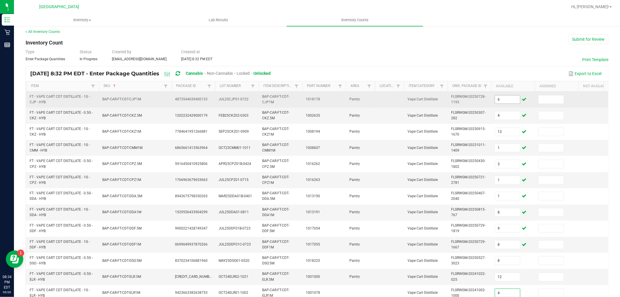
type input "4"
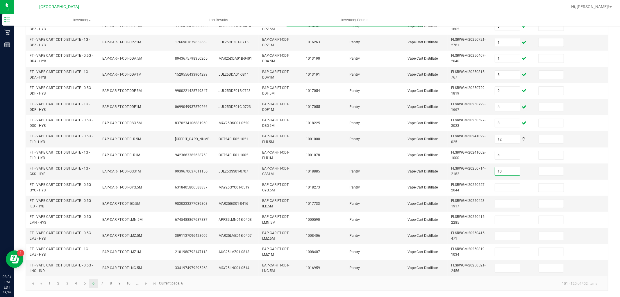
type input "10"
type input "11"
type input "8"
type input "3"
type input "8"
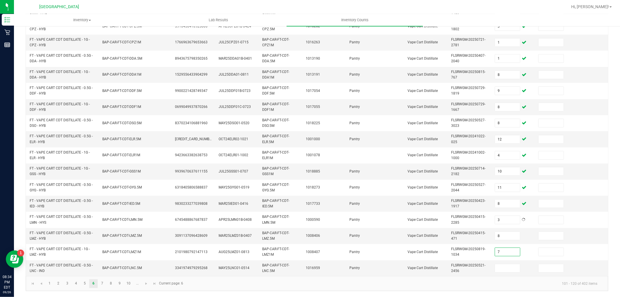
type input "7"
type input "11"
click at [144, 286] on link at bounding box center [146, 283] width 8 height 9
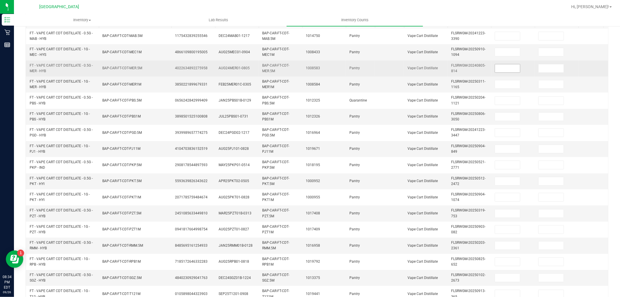
scroll to position [0, 0]
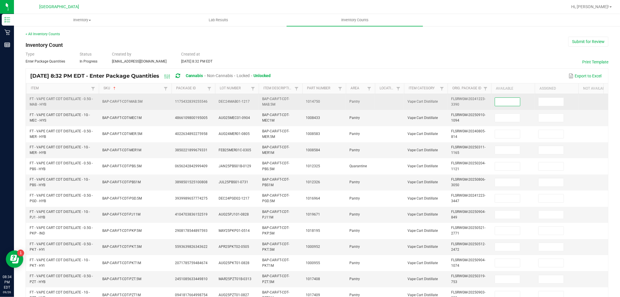
click at [514, 101] on input at bounding box center [507, 102] width 25 height 8
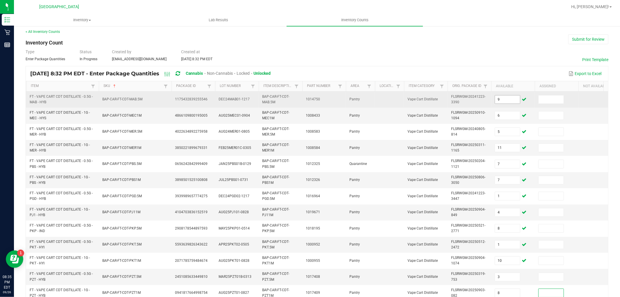
scroll to position [145, 0]
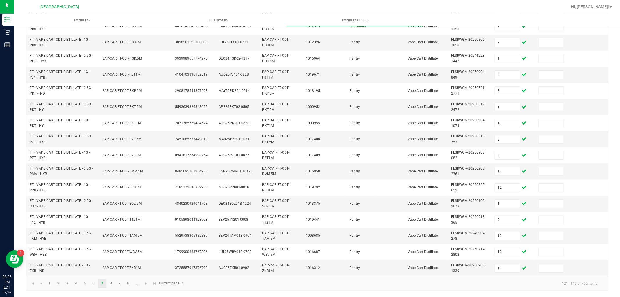
click at [400, 284] on kendo-pager-info "121 - 140 of 402 items" at bounding box center [394, 283] width 415 height 10
click at [146, 281] on span "Go to the next page" at bounding box center [146, 283] width 5 height 5
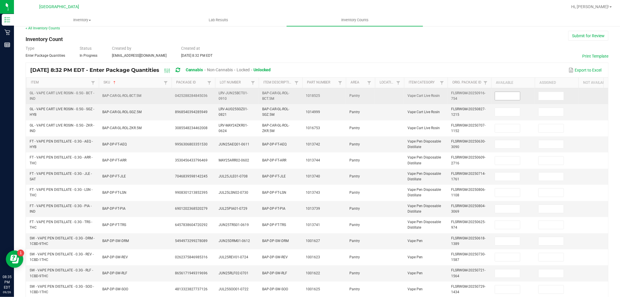
scroll to position [0, 0]
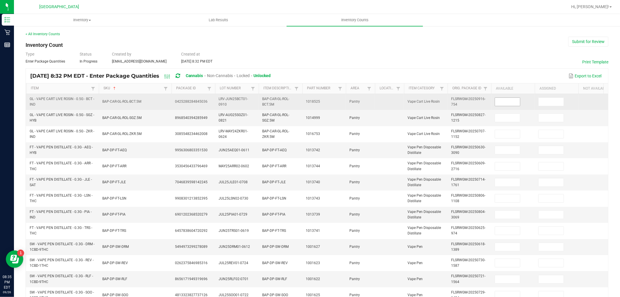
click at [506, 105] on input at bounding box center [507, 102] width 25 height 8
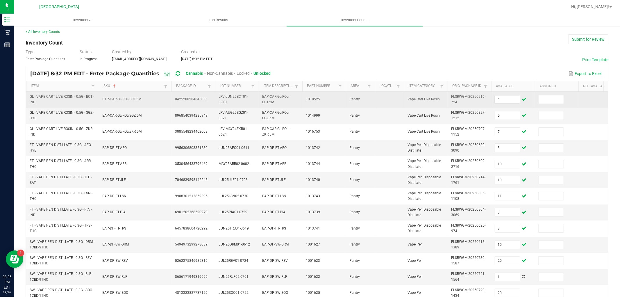
scroll to position [145, 0]
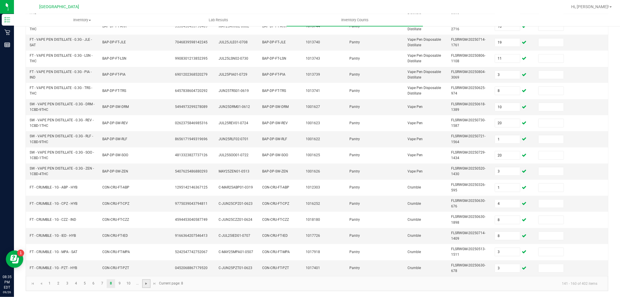
click at [147, 283] on span "Go to the next page" at bounding box center [146, 283] width 5 height 5
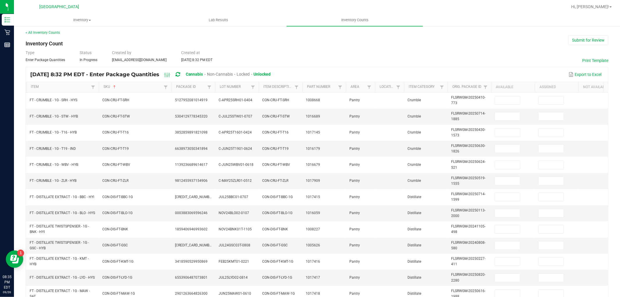
scroll to position [0, 0]
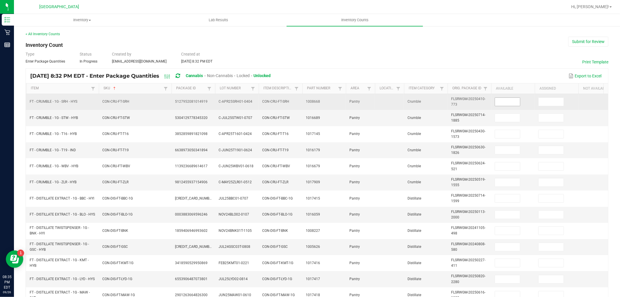
click at [507, 105] on input at bounding box center [507, 102] width 25 height 8
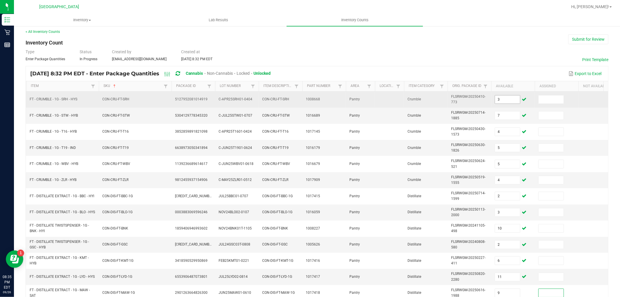
scroll to position [145, 0]
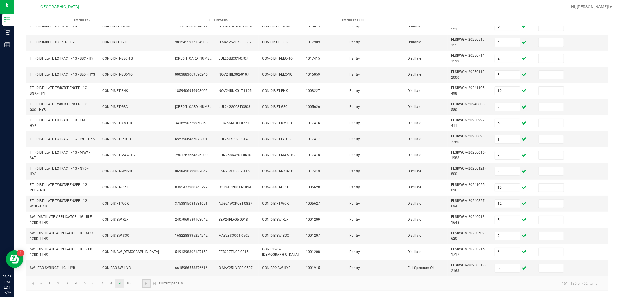
click at [144, 279] on link at bounding box center [146, 283] width 8 height 9
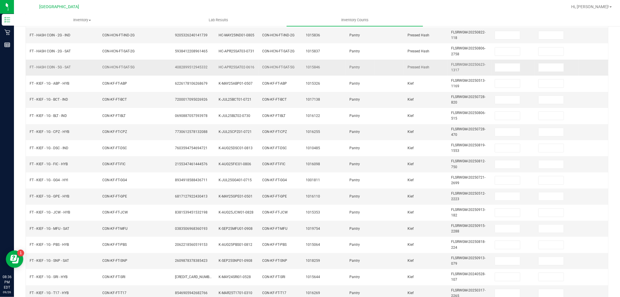
scroll to position [16, 0]
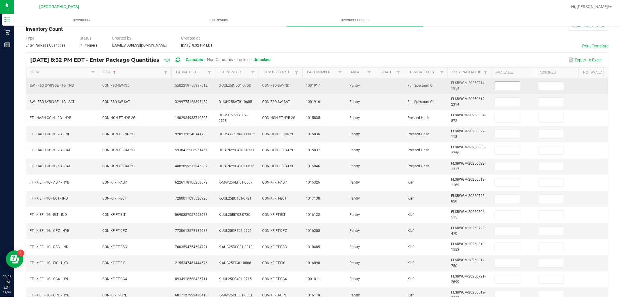
click at [505, 86] on input at bounding box center [507, 86] width 25 height 8
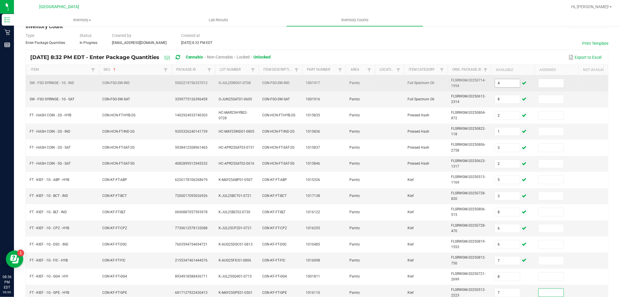
scroll to position [145, 0]
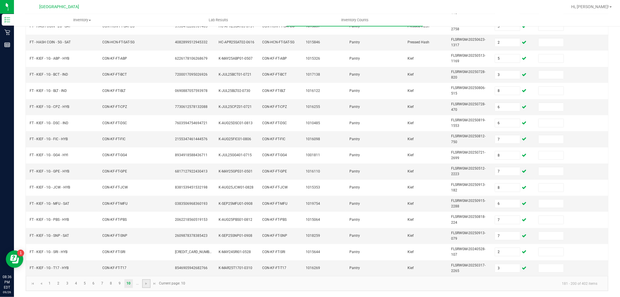
click at [142, 283] on link at bounding box center [146, 283] width 8 height 9
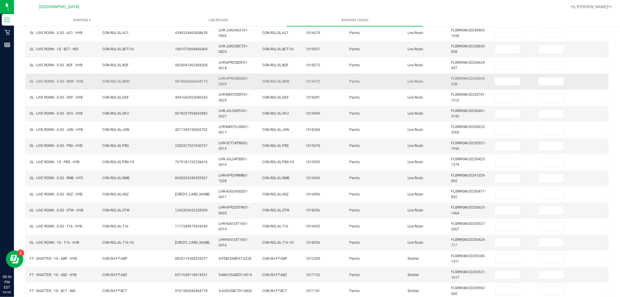
scroll to position [16, 0]
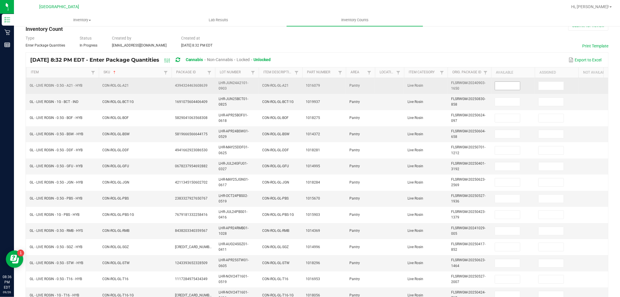
click at [508, 84] on input at bounding box center [507, 86] width 25 height 8
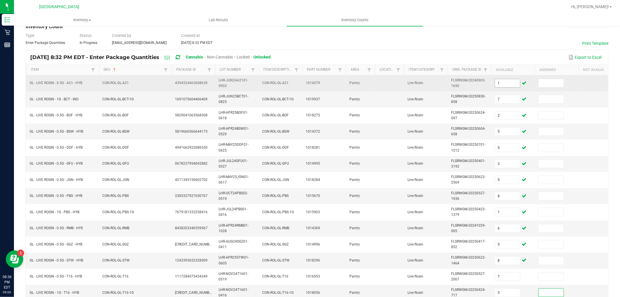
scroll to position [145, 0]
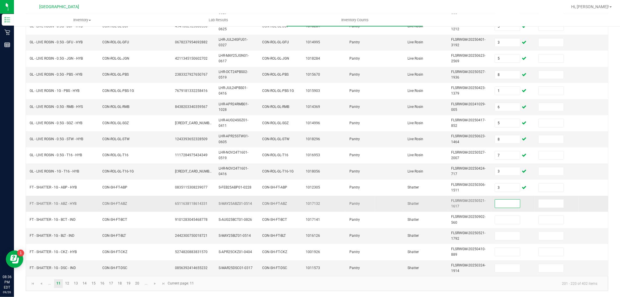
click at [504, 199] on input at bounding box center [507, 203] width 25 height 8
click at [155, 281] on span "Go to the next page" at bounding box center [155, 283] width 5 height 5
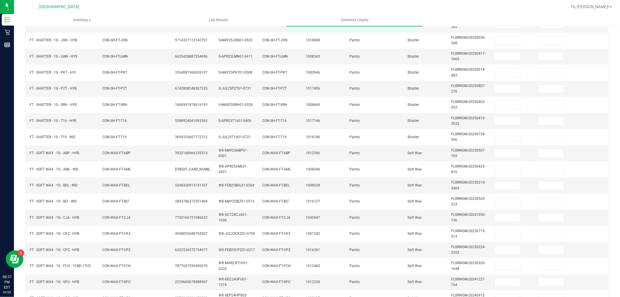
scroll to position [0, 0]
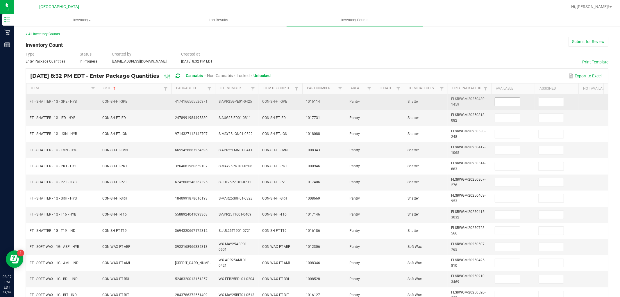
click at [513, 101] on input at bounding box center [507, 102] width 25 height 8
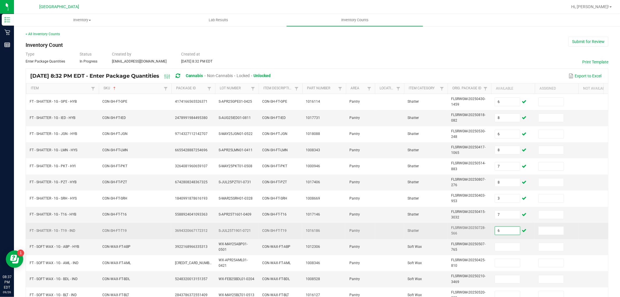
click at [500, 231] on input "6" at bounding box center [507, 230] width 25 height 8
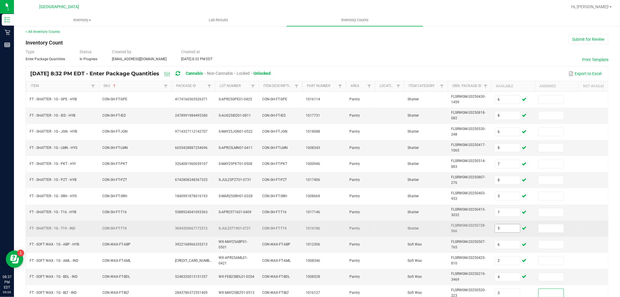
scroll to position [145, 0]
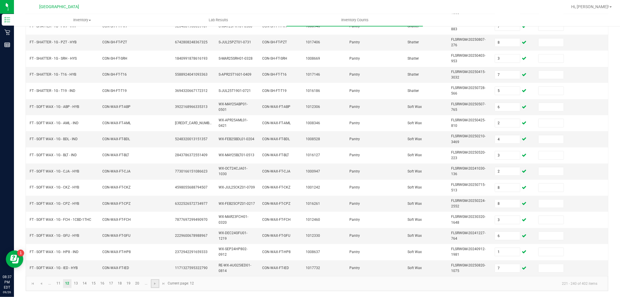
click at [155, 279] on link at bounding box center [155, 283] width 8 height 9
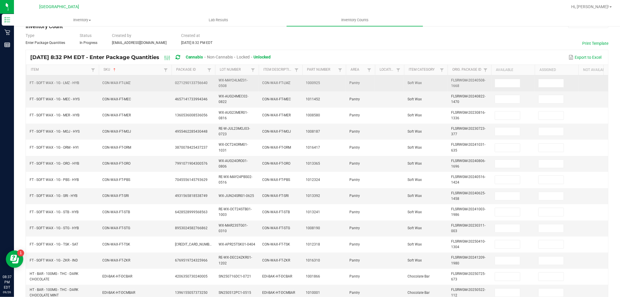
scroll to position [16, 0]
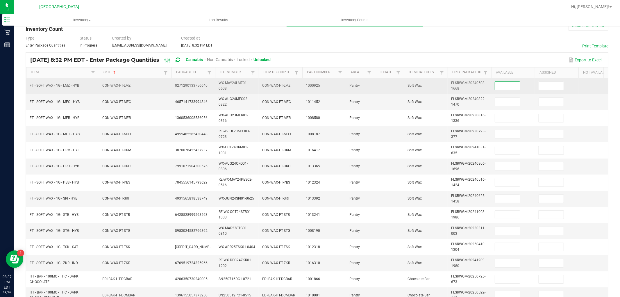
click at [506, 84] on input at bounding box center [507, 86] width 25 height 8
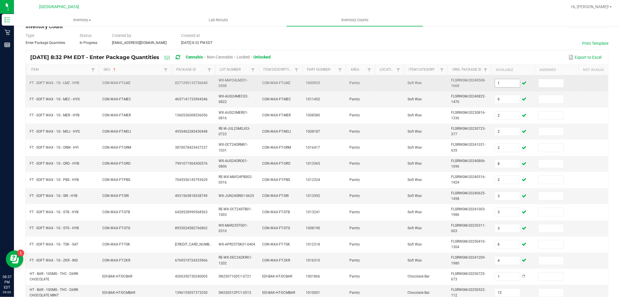
scroll to position [145, 0]
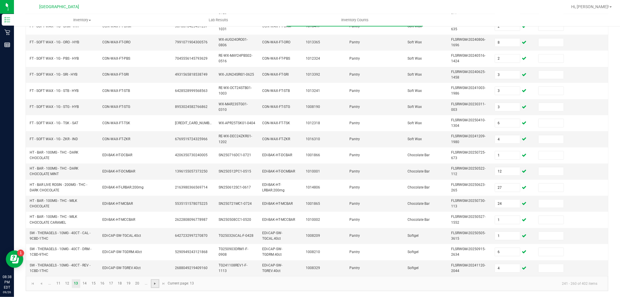
click at [155, 284] on span "Go to the next page" at bounding box center [155, 283] width 5 height 5
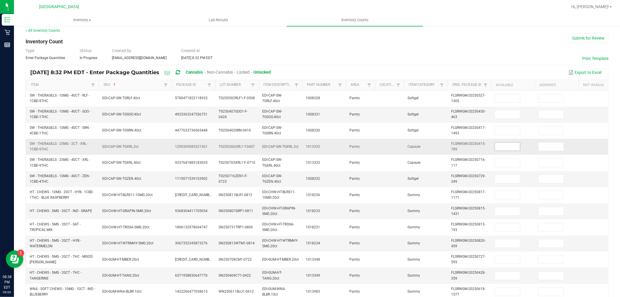
scroll to position [0, 0]
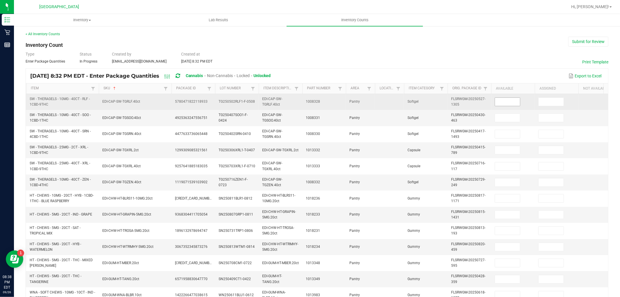
click at [513, 103] on input at bounding box center [507, 102] width 25 height 8
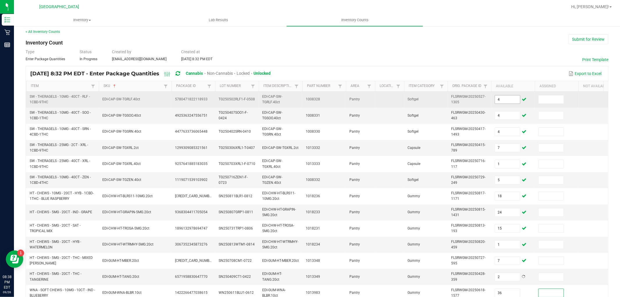
scroll to position [156, 0]
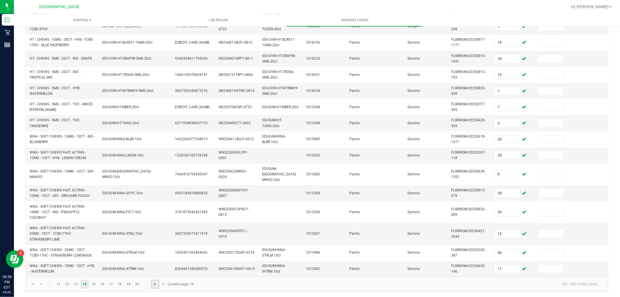
click at [155, 283] on span "Go to the next page" at bounding box center [155, 284] width 5 height 5
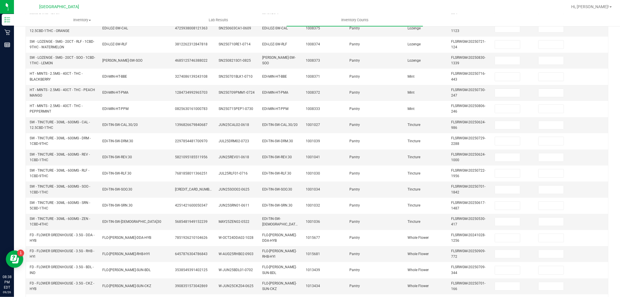
scroll to position [0, 0]
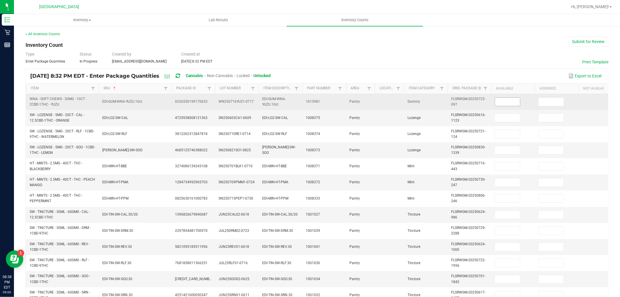
click at [512, 103] on input at bounding box center [507, 102] width 25 height 8
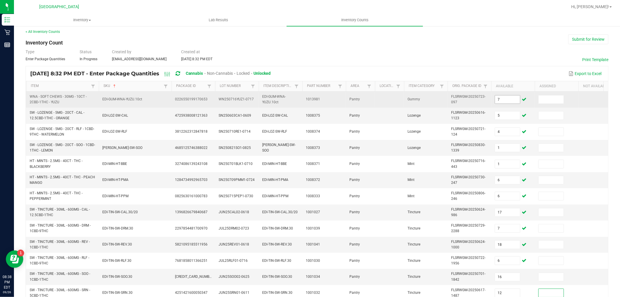
scroll to position [145, 0]
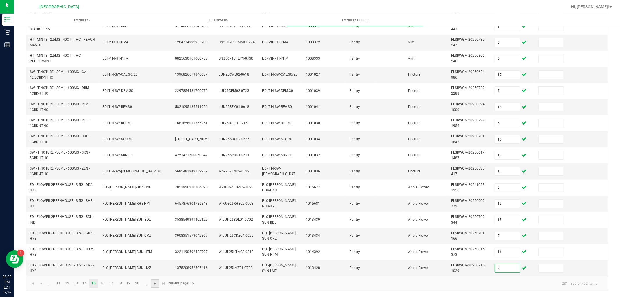
click at [153, 283] on span "Go to the next page" at bounding box center [155, 283] width 5 height 5
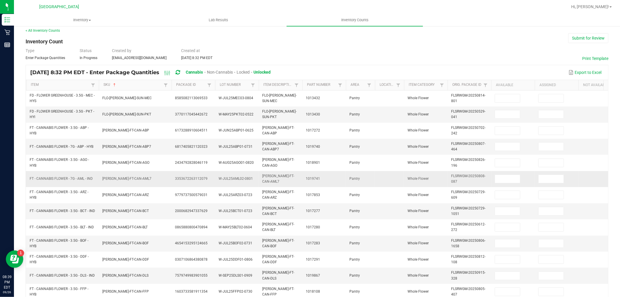
scroll to position [0, 0]
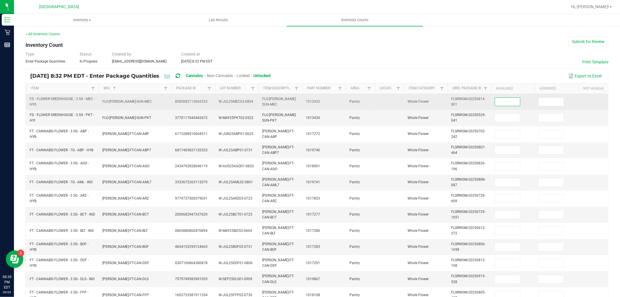
click at [501, 105] on input at bounding box center [507, 102] width 25 height 8
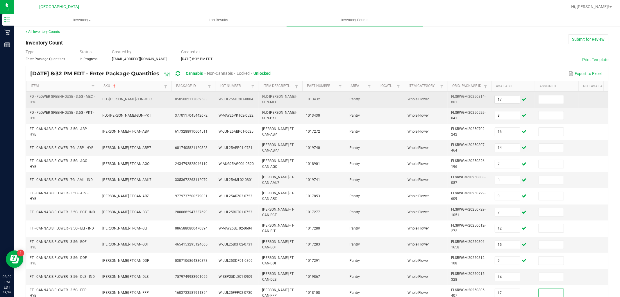
scroll to position [145, 0]
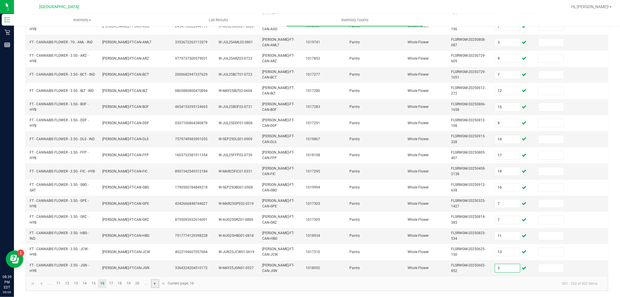
click at [155, 284] on span "Go to the next page" at bounding box center [155, 283] width 5 height 5
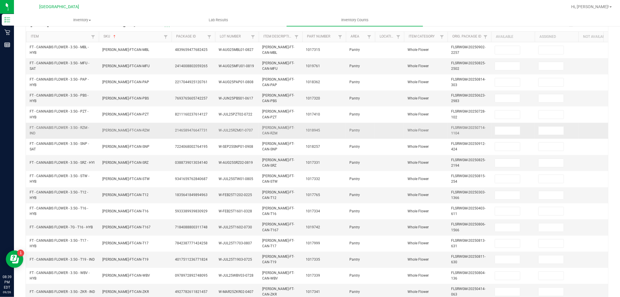
scroll to position [0, 0]
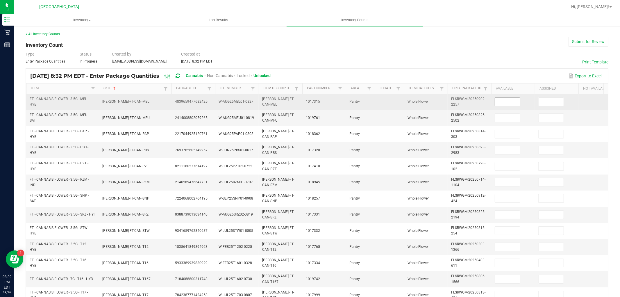
click at [504, 104] on input at bounding box center [507, 102] width 25 height 8
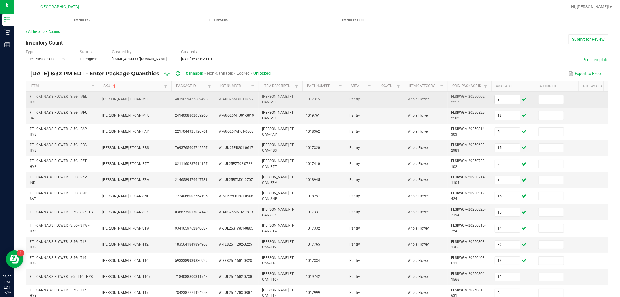
scroll to position [145, 0]
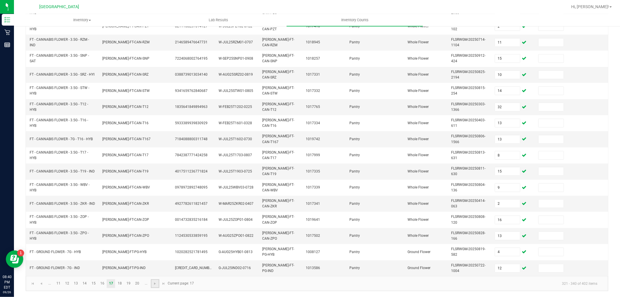
click at [153, 280] on link at bounding box center [155, 283] width 8 height 9
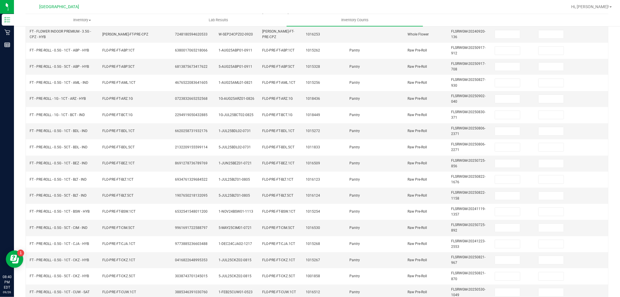
scroll to position [0, 0]
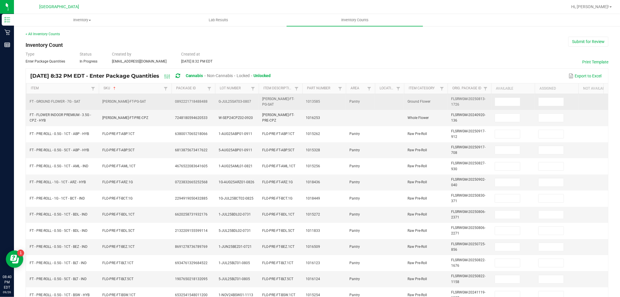
click at [496, 109] on td at bounding box center [513, 102] width 44 height 16
click at [505, 102] on input at bounding box center [507, 102] width 25 height 8
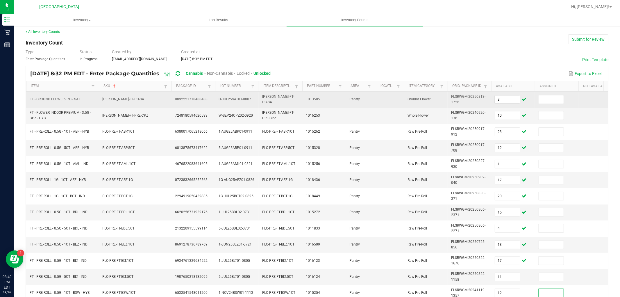
scroll to position [145, 0]
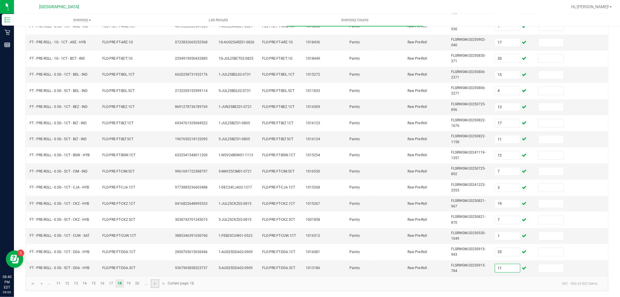
click at [158, 280] on link at bounding box center [155, 283] width 8 height 9
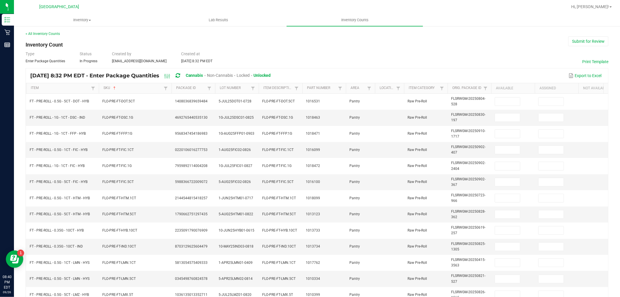
scroll to position [0, 0]
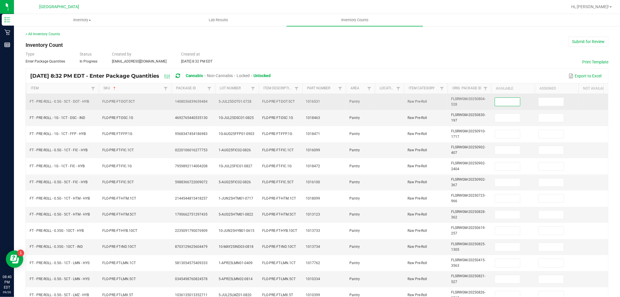
click at [507, 100] on input at bounding box center [507, 102] width 25 height 8
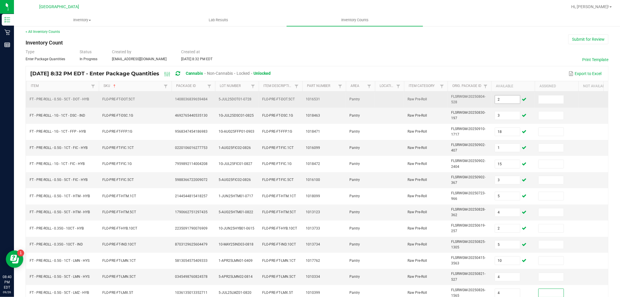
scroll to position [145, 0]
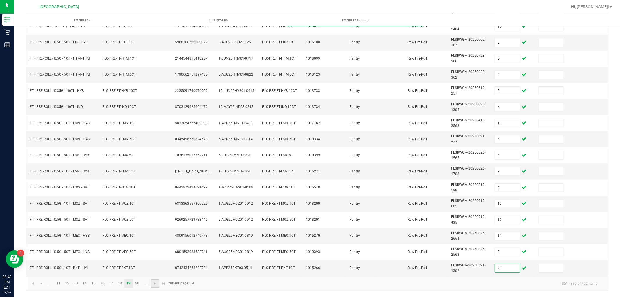
click at [156, 286] on link at bounding box center [155, 283] width 8 height 9
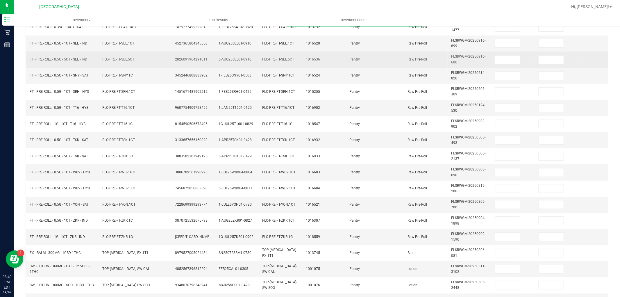
scroll to position [0, 0]
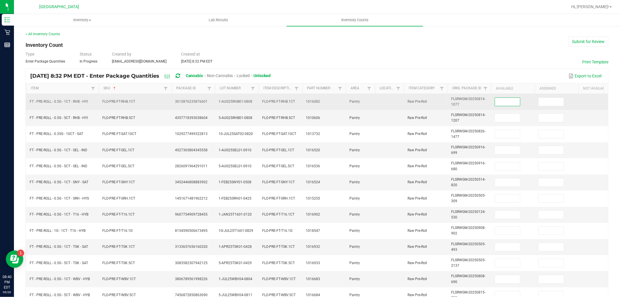
click at [500, 105] on input at bounding box center [507, 102] width 25 height 8
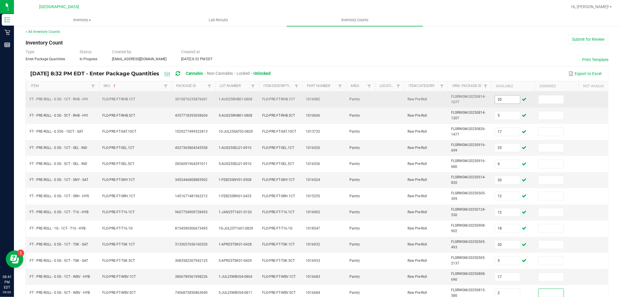
scroll to position [145, 0]
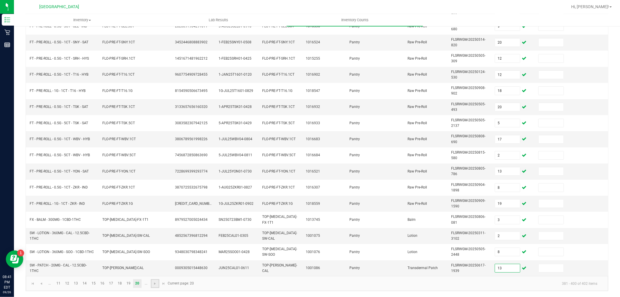
click at [152, 285] on link at bounding box center [155, 283] width 8 height 9
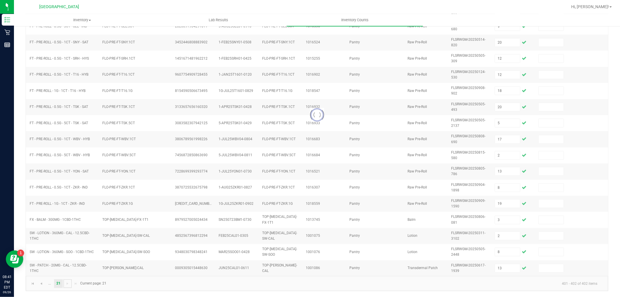
scroll to position [0, 0]
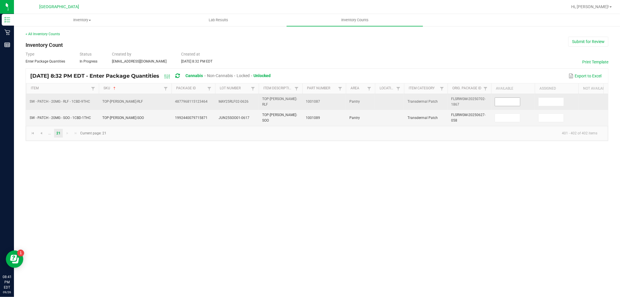
click at [498, 102] on input at bounding box center [507, 102] width 25 height 8
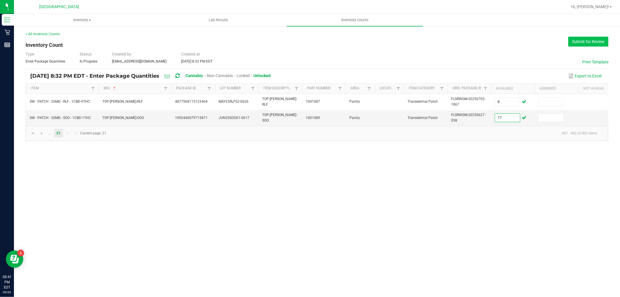
click at [591, 45] on button "Submit for Review" at bounding box center [588, 42] width 40 height 10
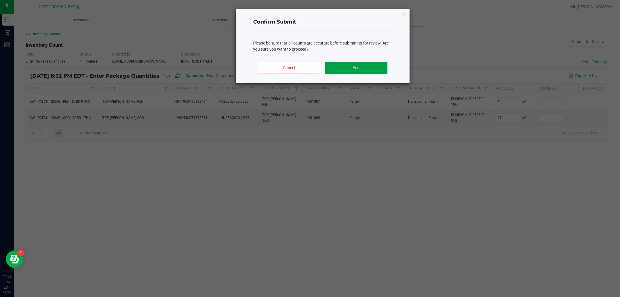
click at [350, 69] on button "Yes" at bounding box center [356, 68] width 62 height 12
